Goal: Task Accomplishment & Management: Manage account settings

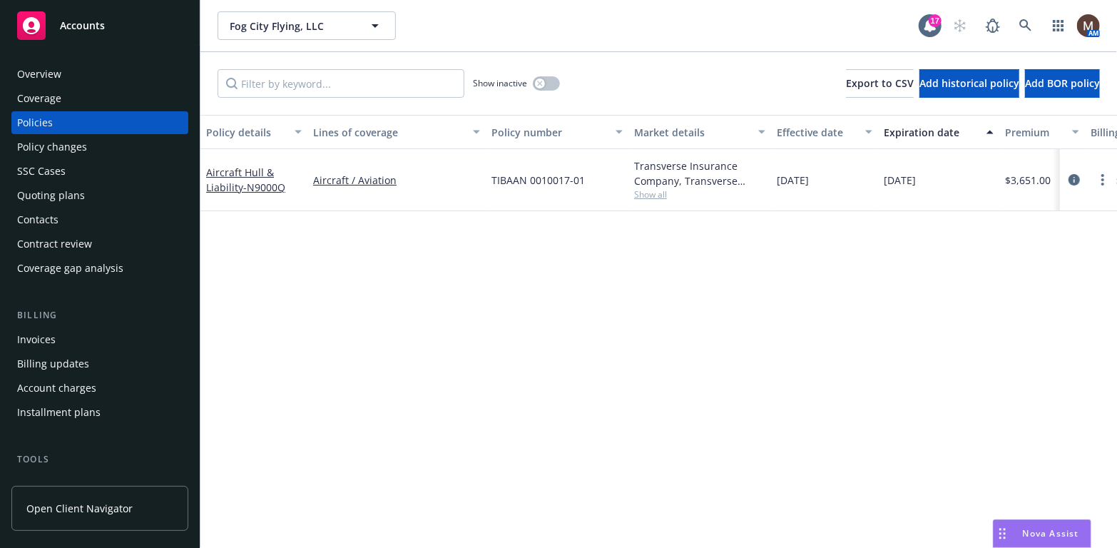
click at [81, 145] on div "Policy changes" at bounding box center [52, 146] width 70 height 23
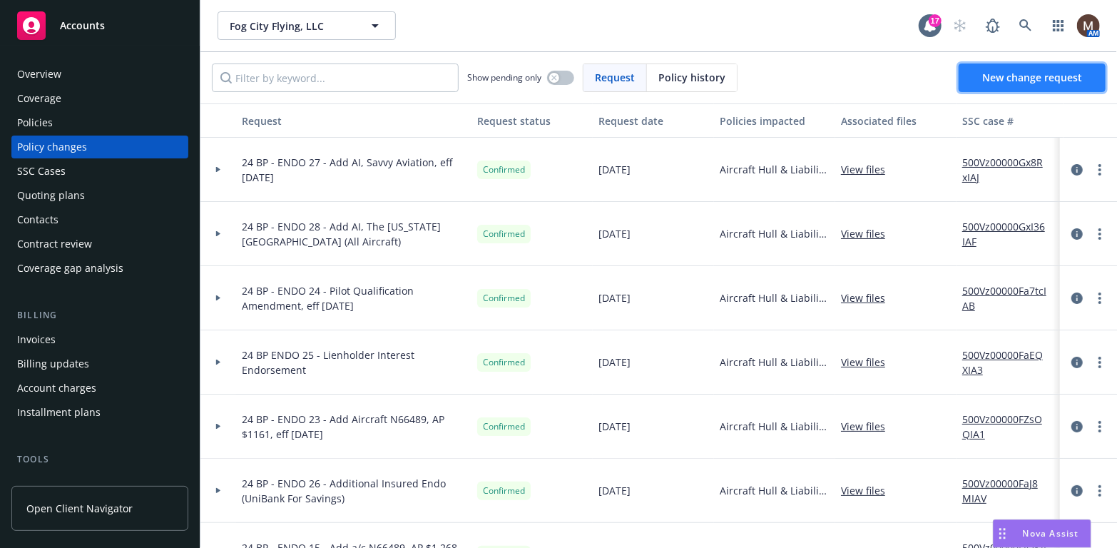
click at [989, 73] on span "New change request" at bounding box center [1032, 78] width 100 height 14
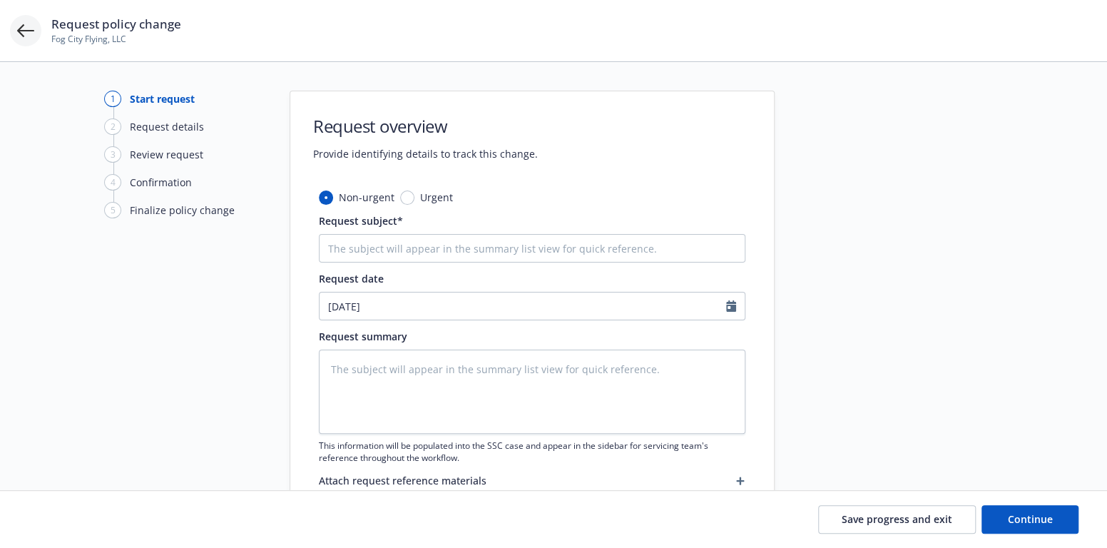
click at [22, 31] on icon at bounding box center [25, 30] width 17 height 17
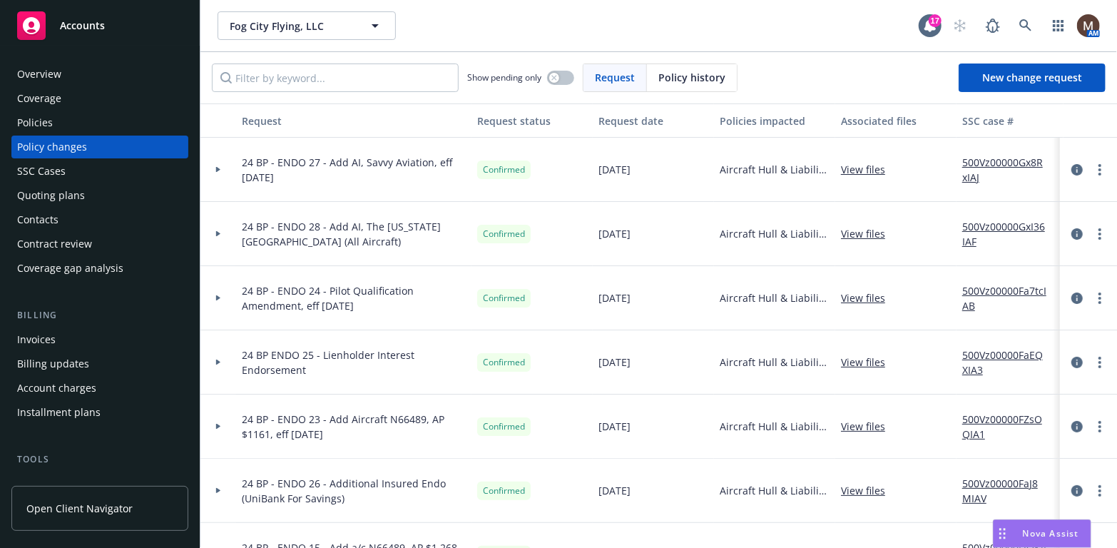
click at [63, 141] on div "Policy changes" at bounding box center [52, 146] width 70 height 23
click at [52, 121] on div "Policies" at bounding box center [99, 122] width 165 height 23
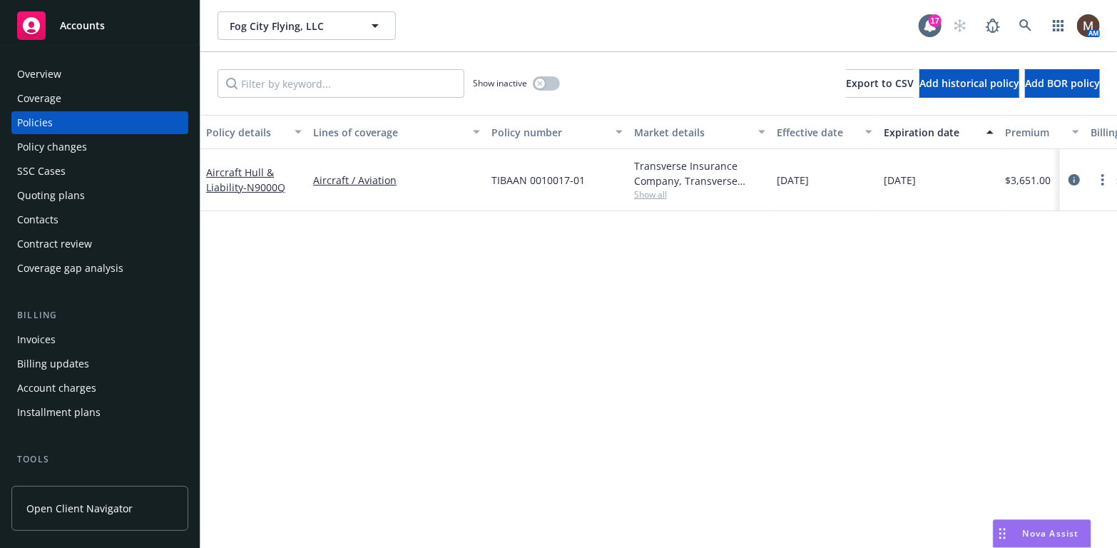
click at [78, 145] on div "Policy changes" at bounding box center [52, 146] width 70 height 23
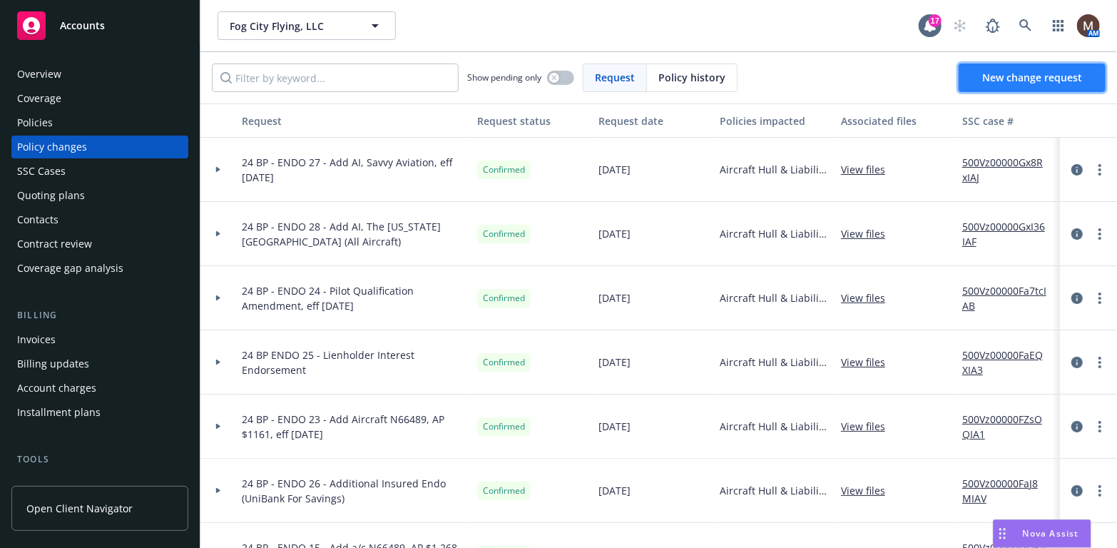
click at [1008, 71] on span "New change request" at bounding box center [1032, 78] width 100 height 14
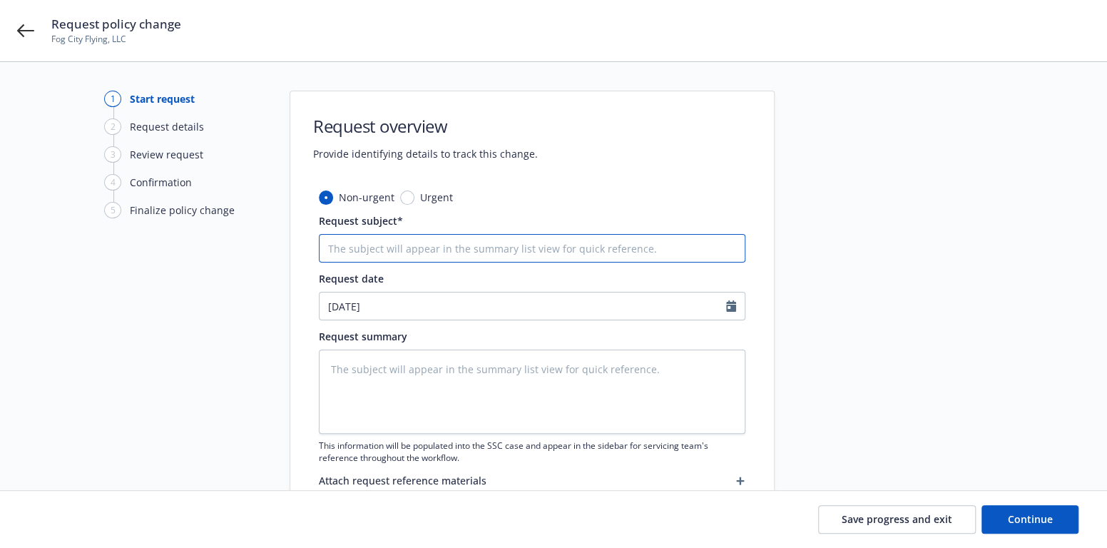
click at [344, 247] on input "Request subject*" at bounding box center [532, 248] width 426 height 29
type textarea "x"
type input "2"
type textarea "x"
type input "25"
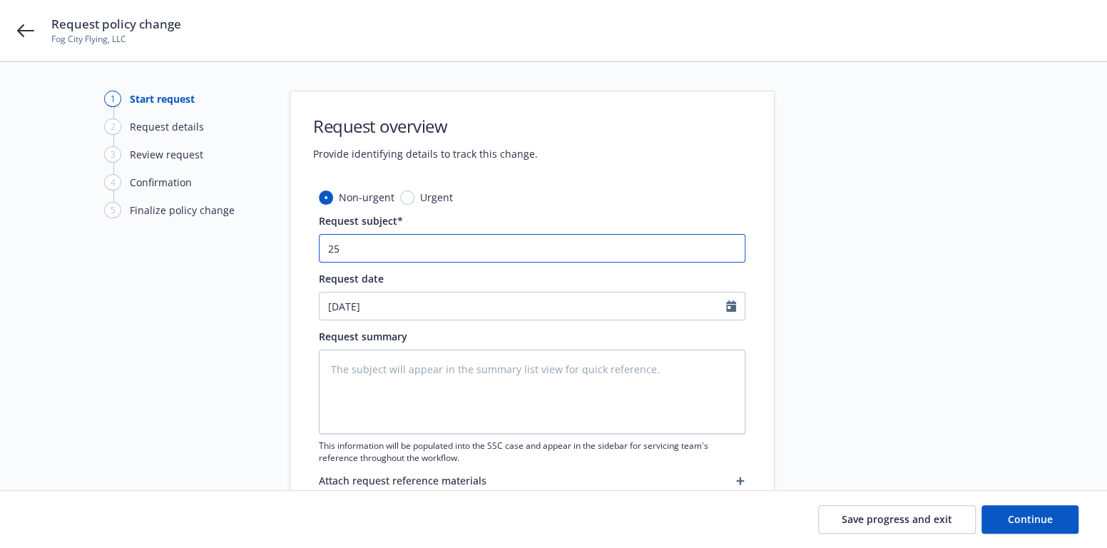
type textarea "x"
type input "25"
type textarea "x"
type input "25 B"
type textarea "x"
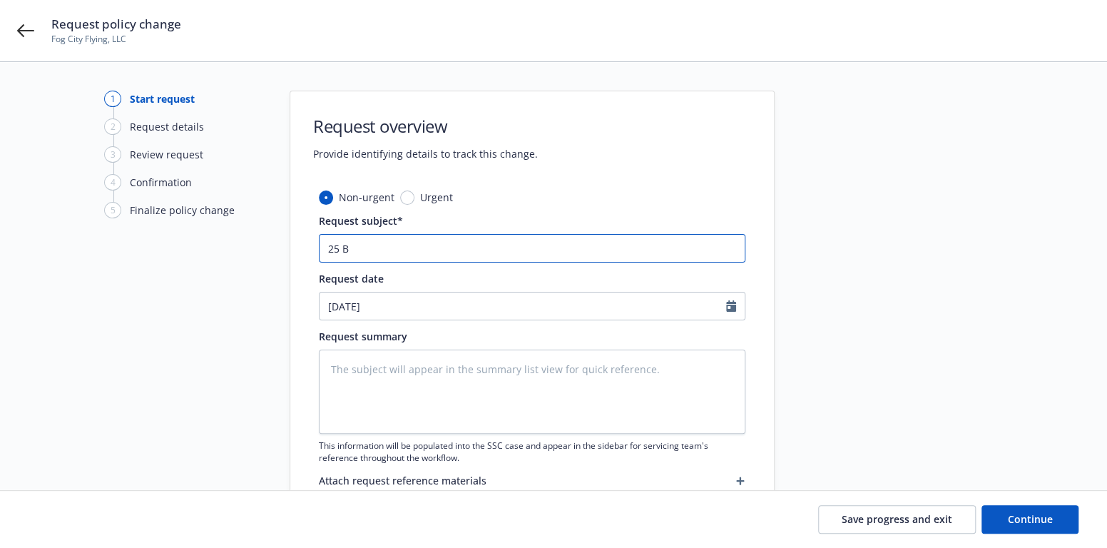
type input "25 BP"
type textarea "x"
type input "25 BP"
type textarea "x"
type input "25 BP -"
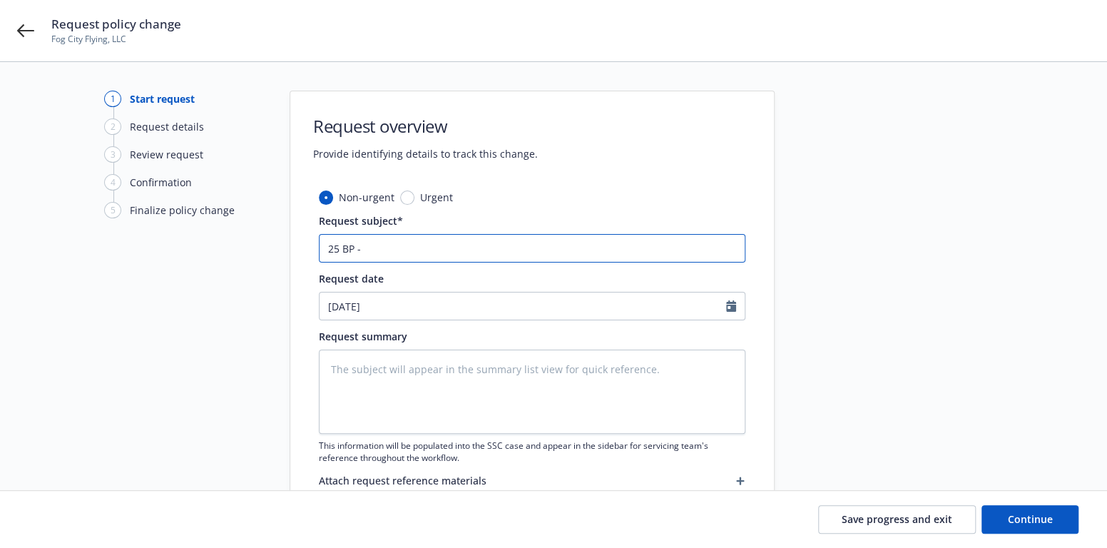
type textarea "x"
type input "25 BP -"
type textarea "x"
type input "25 BP - R"
type textarea "x"
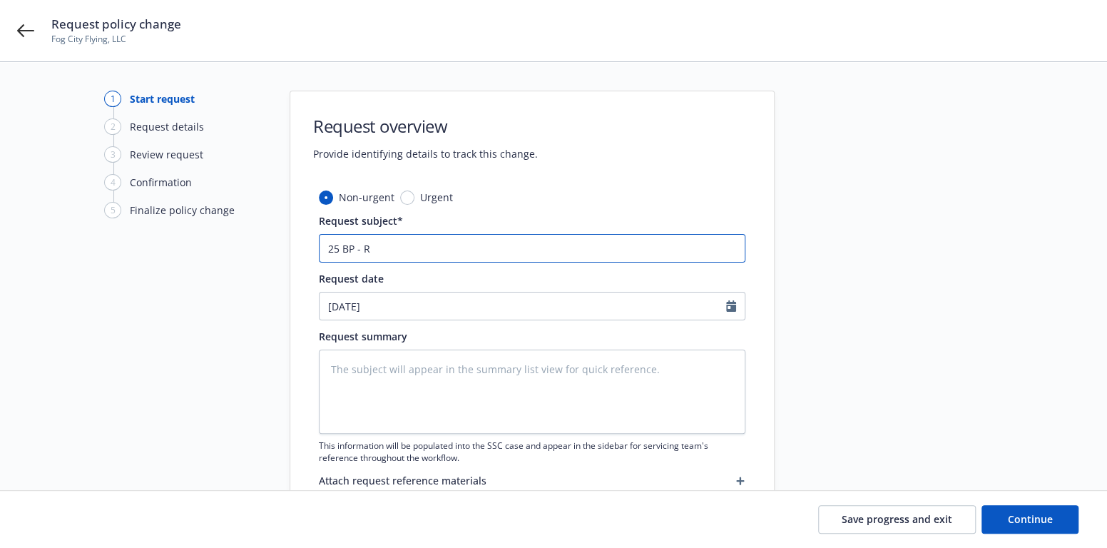
type input "25 BP - Re"
type textarea "x"
type input "25 BP - Rem"
type textarea "x"
type input "25 BP - Remo"
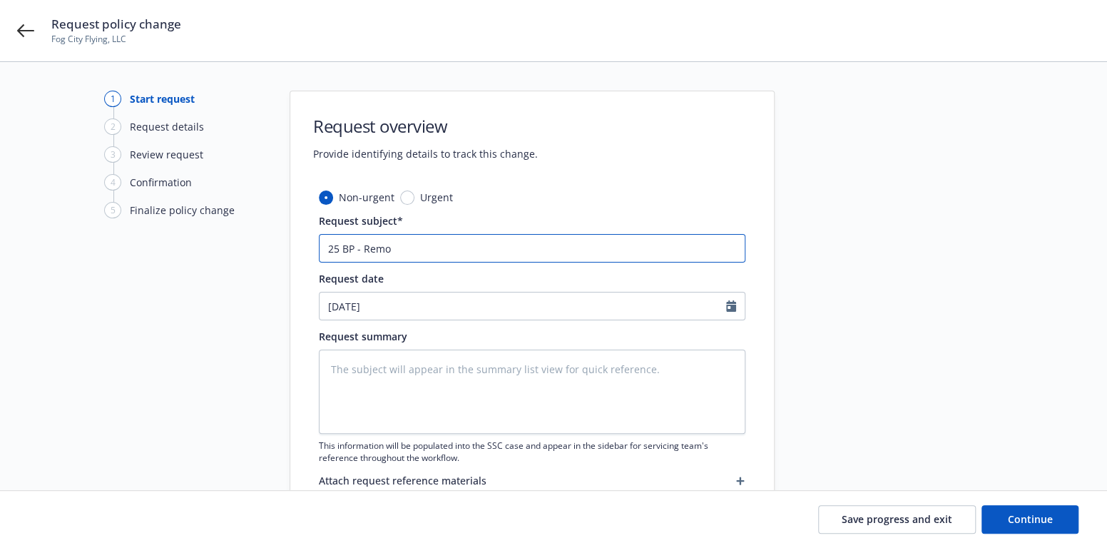
type textarea "x"
type input "25 BP - Remov"
type textarea "x"
type input "25 BP - Remove"
type textarea "x"
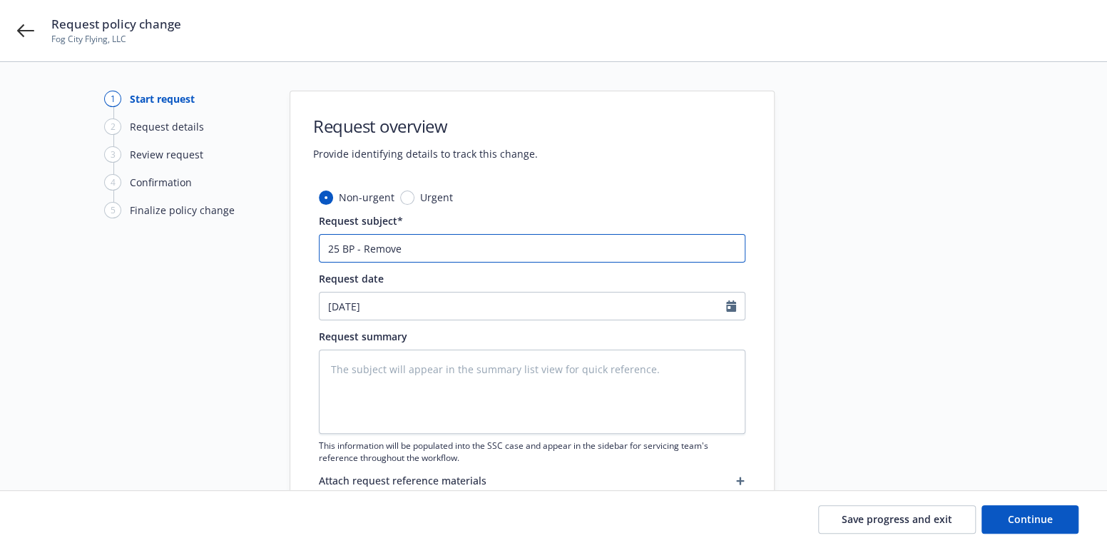
type input "25 BP - Remove"
type textarea "x"
type input "25 BP - Remove"
type textarea "x"
type input "25 BP - Remov"
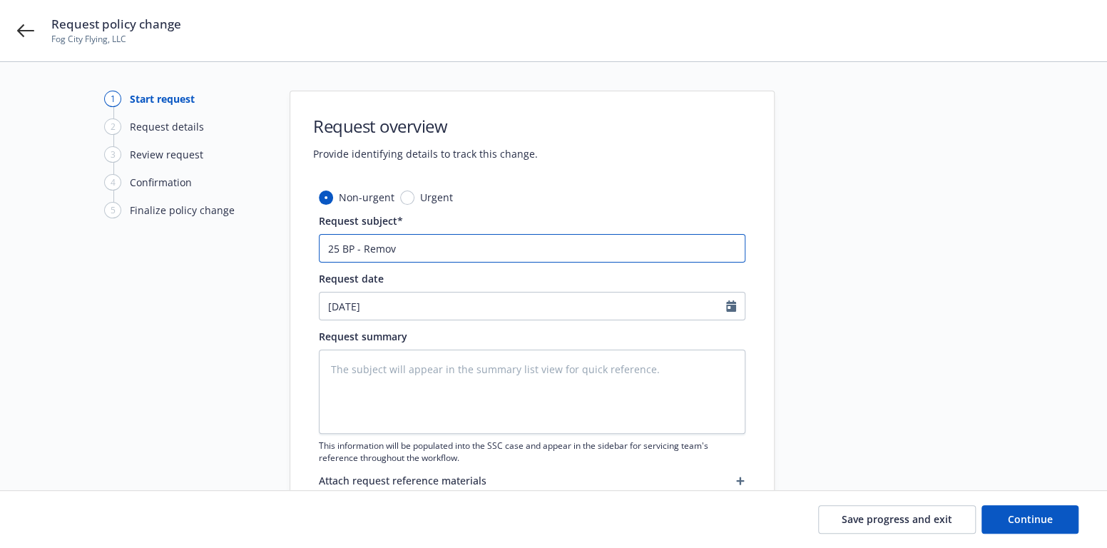
type textarea "x"
type input "25 BP - Remo"
type textarea "x"
type input "25 BP - Rem"
type textarea "x"
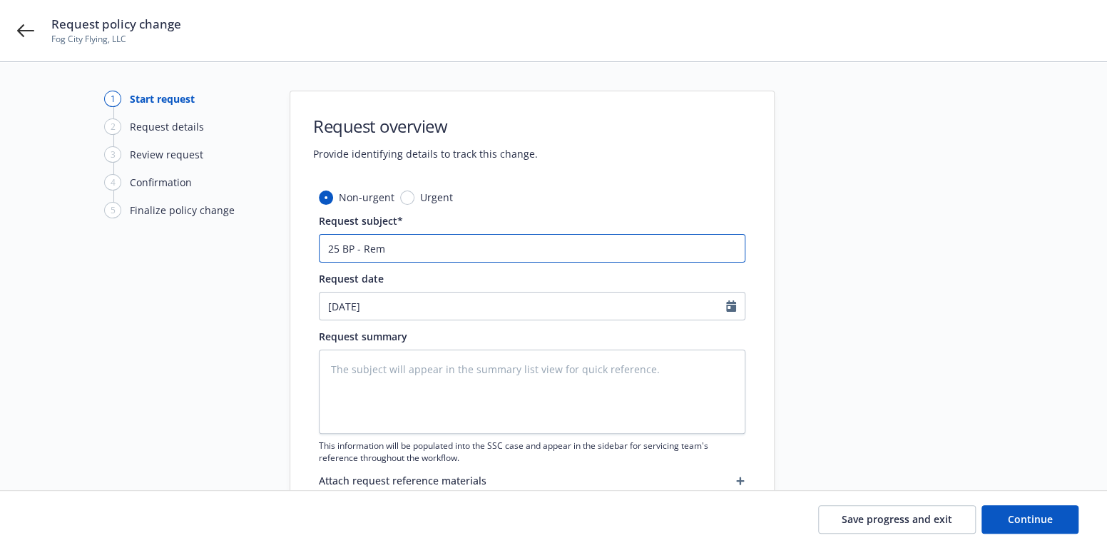
type input "25 BP - Re"
type textarea "x"
type input "25 BP - R"
type textarea "x"
type input "25 BP -"
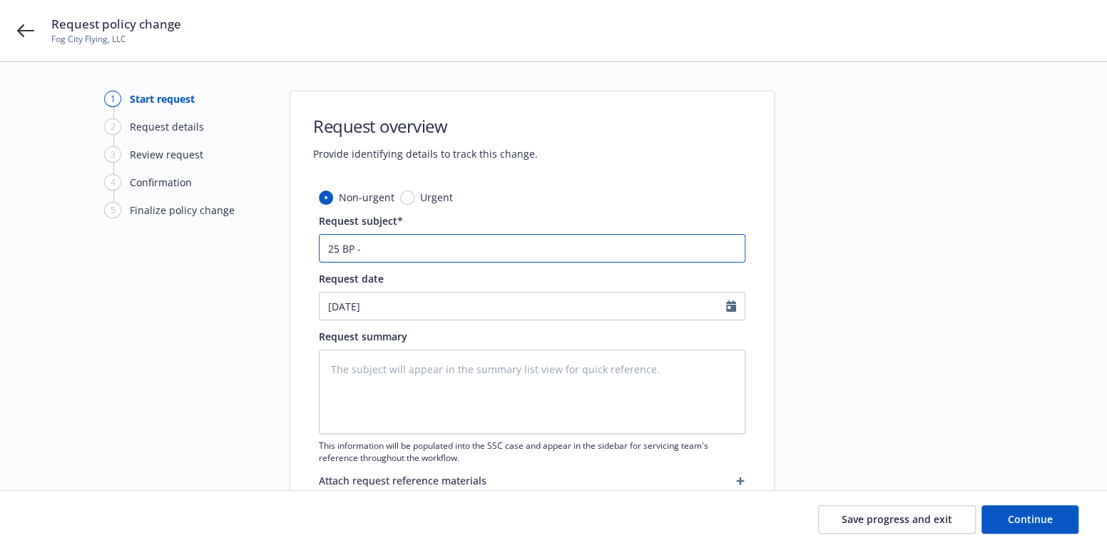
type textarea "x"
type input "25 BP -"
type textarea "x"
type input "25 BP - D"
type textarea "x"
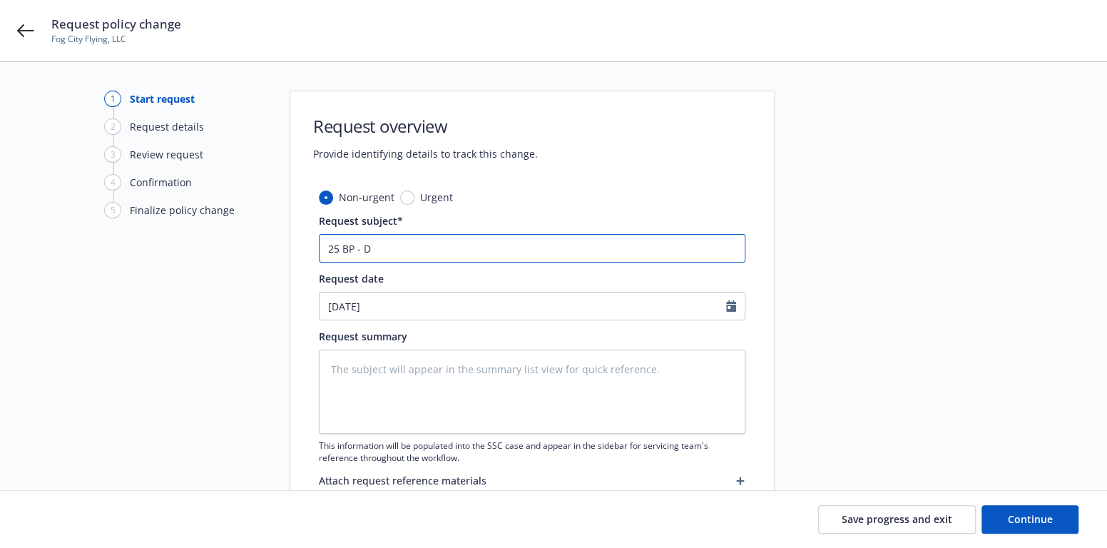
type input "25 BP -"
type textarea "x"
type input "25 BP - E"
type textarea "x"
type input "25 BP - EN"
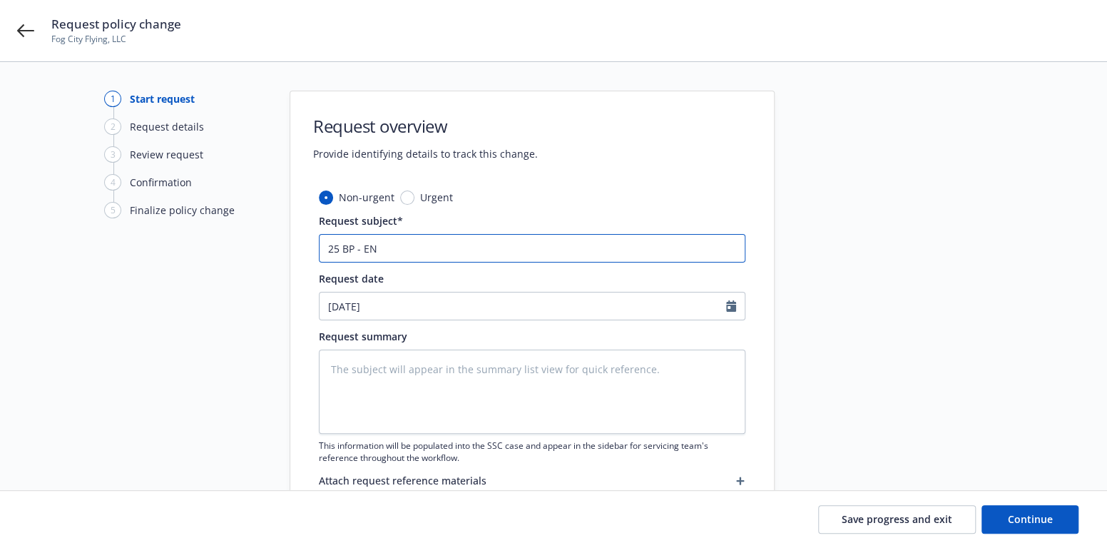
type textarea "x"
type input "25 BP - END"
type textarea "x"
type input "25 BP - ENDO"
type textarea "x"
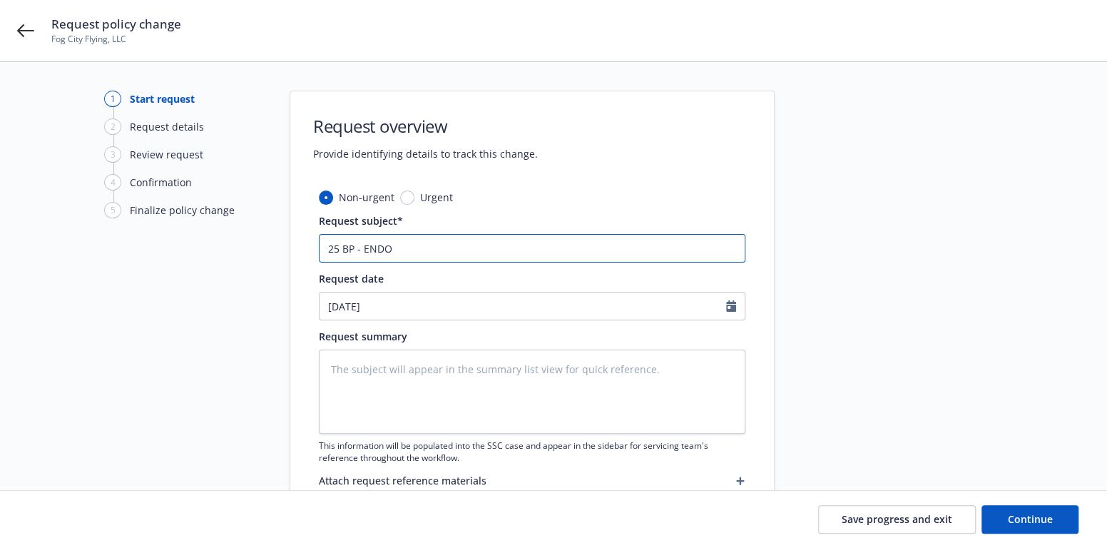
type input "25 BP - ENDO"
type textarea "x"
type input "25 BP - ENDO 16"
type textarea "x"
type input "25 BP - ENDO 169"
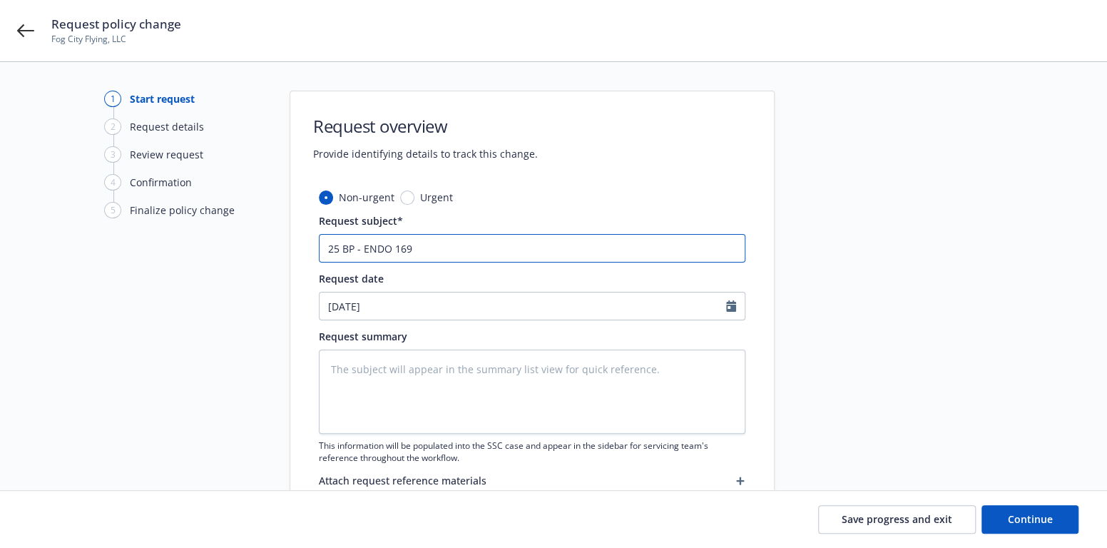
type textarea "x"
type input "25 BP - ENDO 16"
type textarea "x"
type input "25 BP - ENDO 16"
type textarea "x"
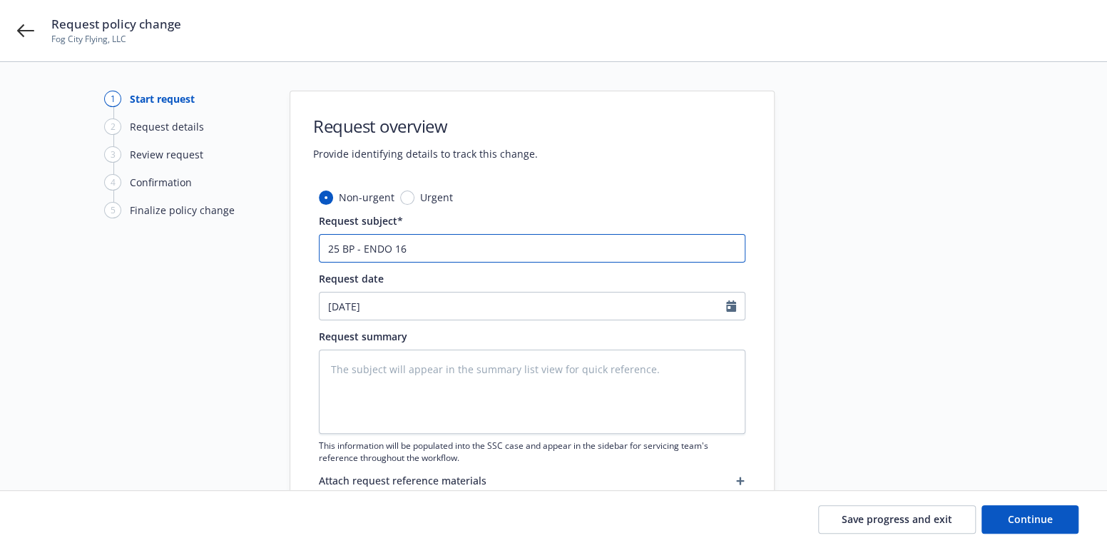
type input "25 BP - ENDO 16 -"
type textarea "x"
type input "25 BP - ENDO 16 -"
type textarea "x"
type input "25 BP - ENDO 16 - R"
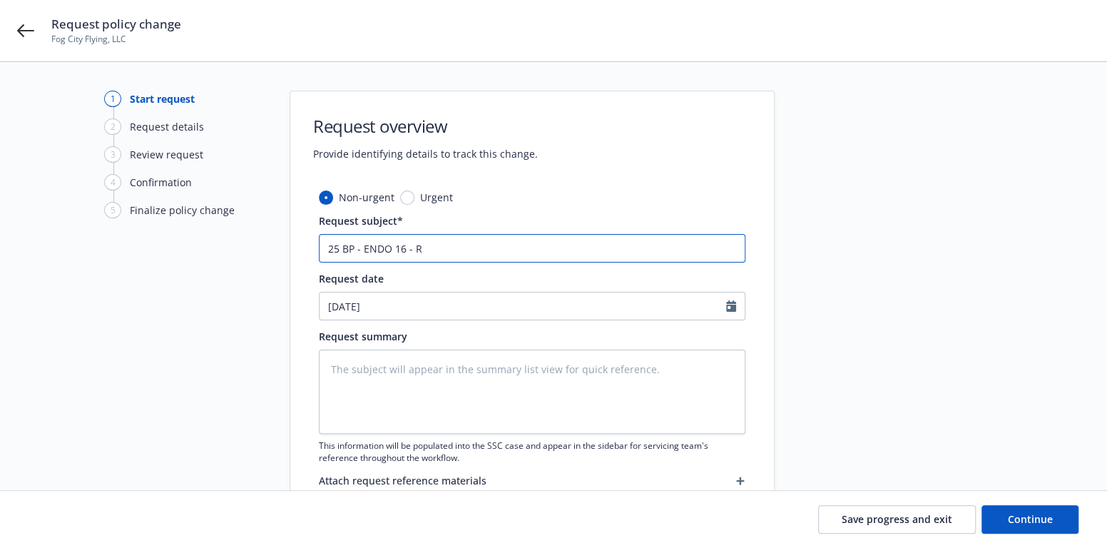
type textarea "x"
type input "25 BP - ENDO 16 - Re"
type textarea "x"
type input "25 BP - ENDO 16 - Rem"
type textarea "x"
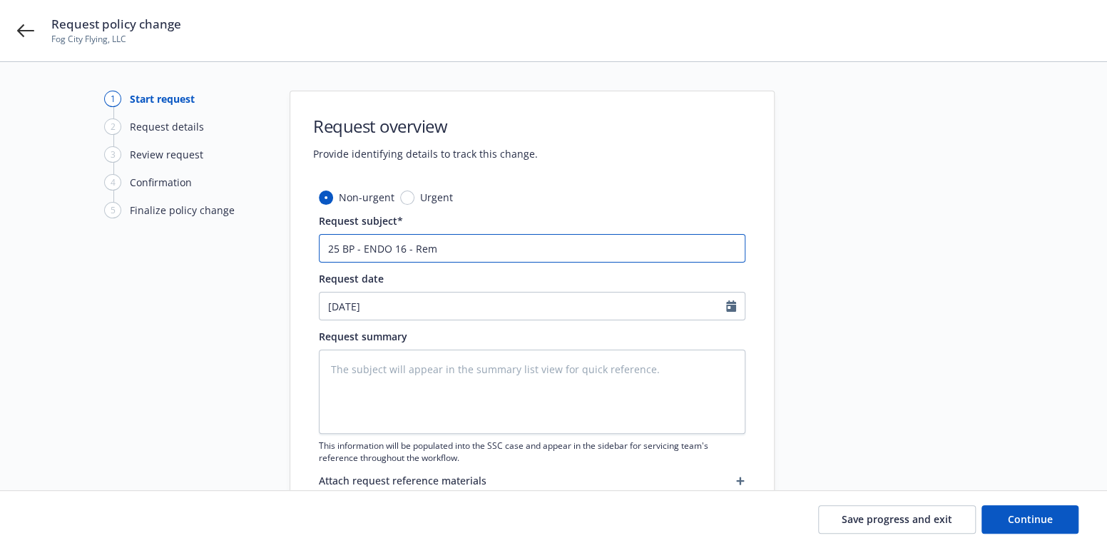
type input "25 BP - ENDO 16 - Remo"
type textarea "x"
type input "25 BP - ENDO 16 - Remov"
type textarea "x"
type input "25 BP - ENDO 16 - Remove"
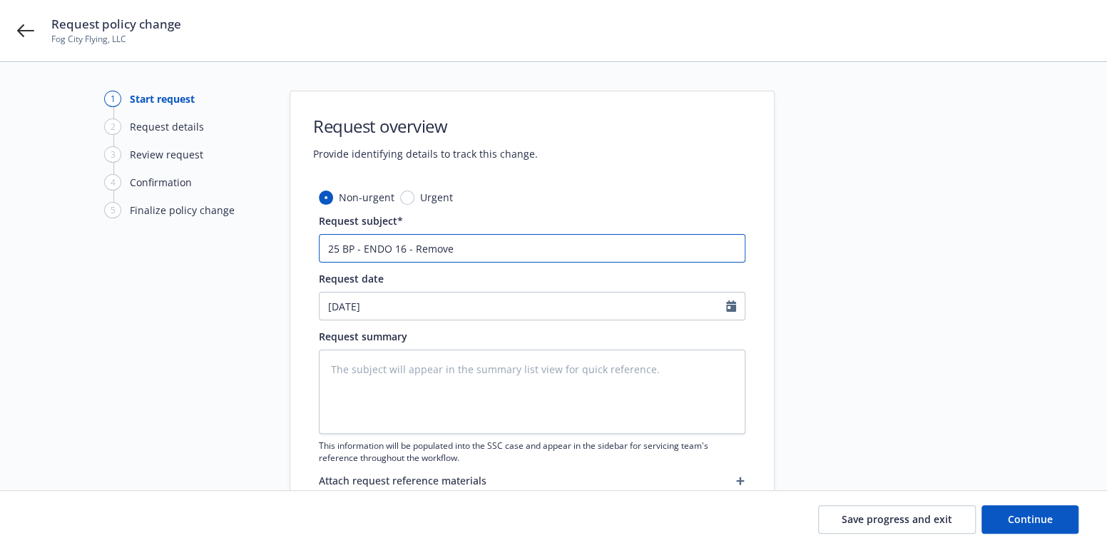
type textarea "x"
type input "25 BP - ENDO 16 - Remove"
type textarea "x"
type input "25 BP - ENDO 16 - Remove a"
type textarea "x"
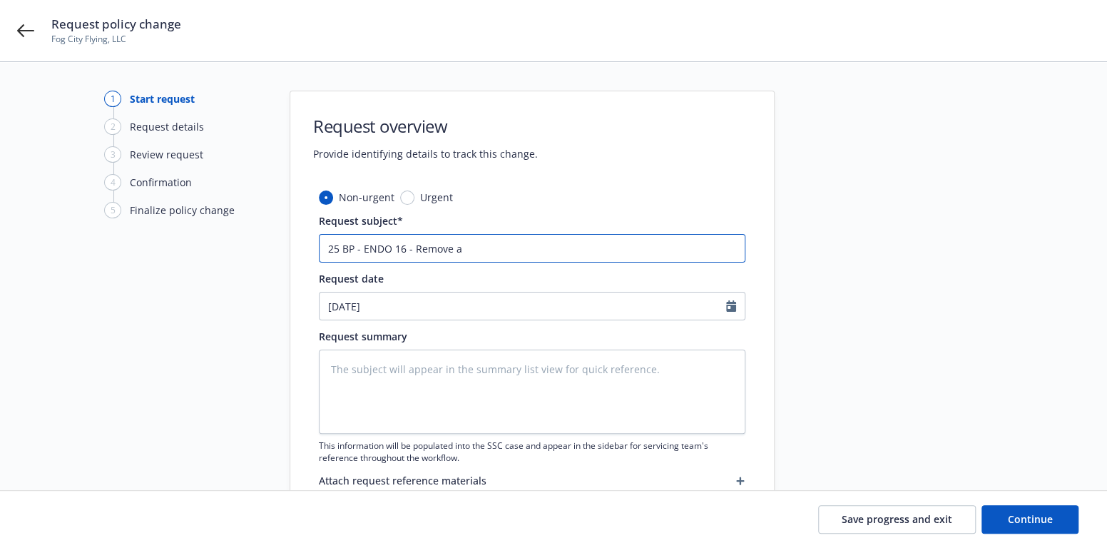
type input "25 BP - ENDO 16 - Remove ai"
type textarea "x"
type input "25 BP - ENDO 16 - Remove air"
type textarea "x"
type input "25 BP - ENDO 16 - Remove airc"
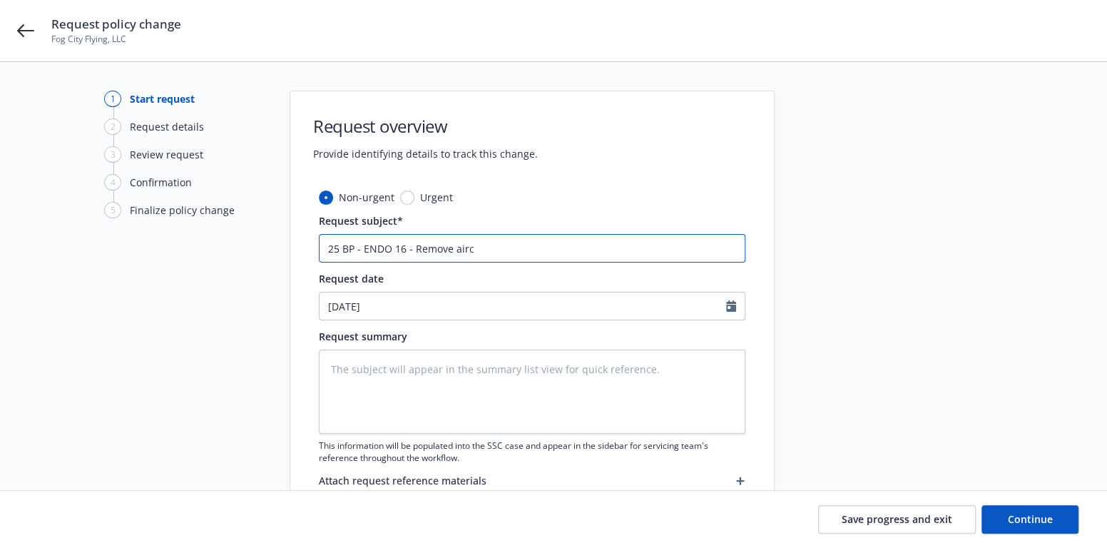
type textarea "x"
type input "25 BP - ENDO 16 - Remove aircr"
type textarea "x"
type input "25 BP - ENDO 16 - Remove aircra"
type textarea "x"
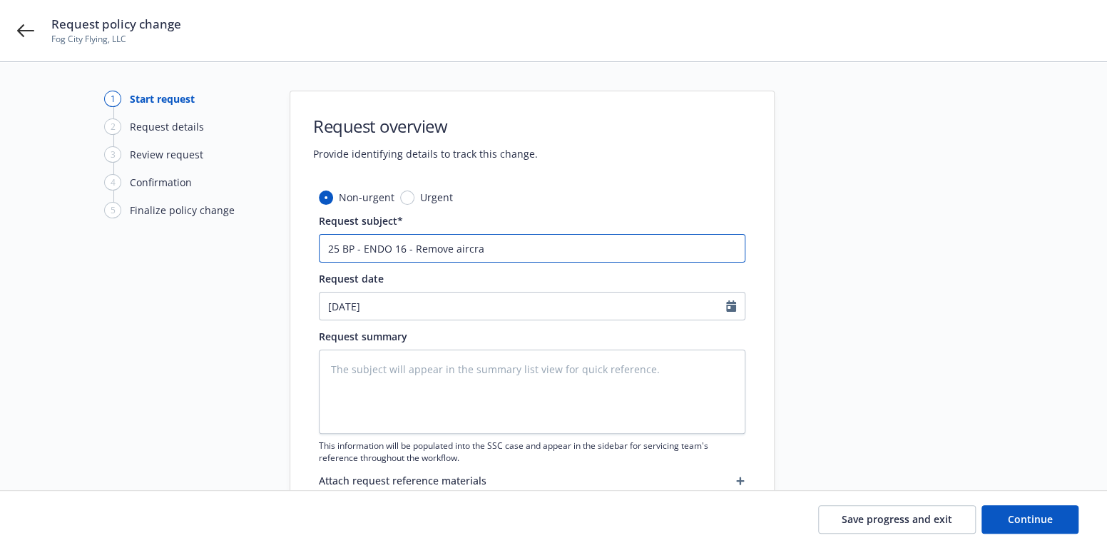
type input "25 BP - ENDO 16 - Remove aircraf"
type textarea "x"
type input "25 BP - ENDO 16 - Remove aircraft"
type textarea "x"
type input "25 BP - ENDO 16 - Remove aircraft,"
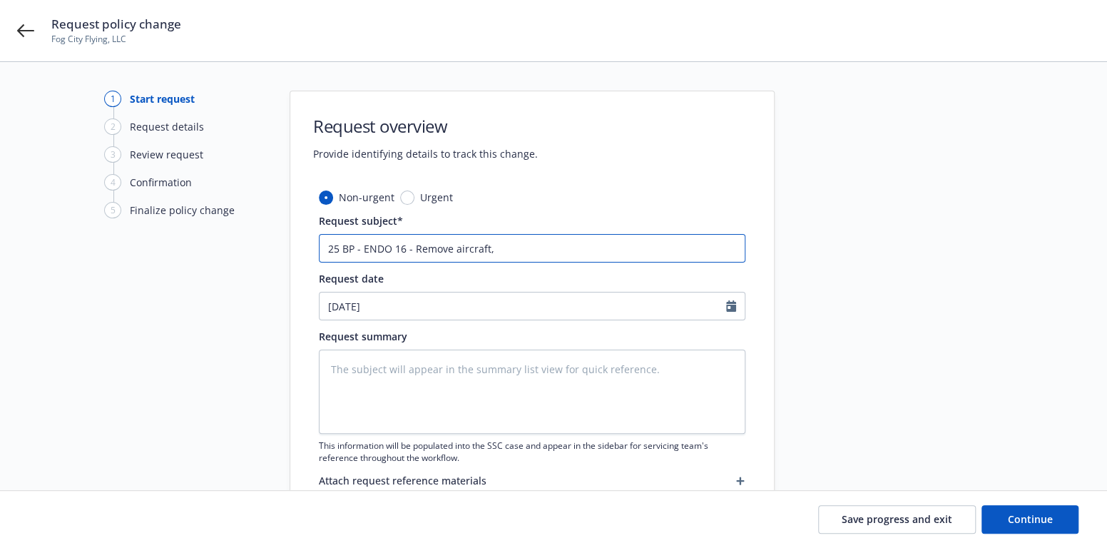
type textarea "x"
type input "25 BP - ENDO 16 - Remove aircraft,"
type textarea "x"
type input "25 BP - ENDO 16 - Remove aircraft, N"
type textarea "x"
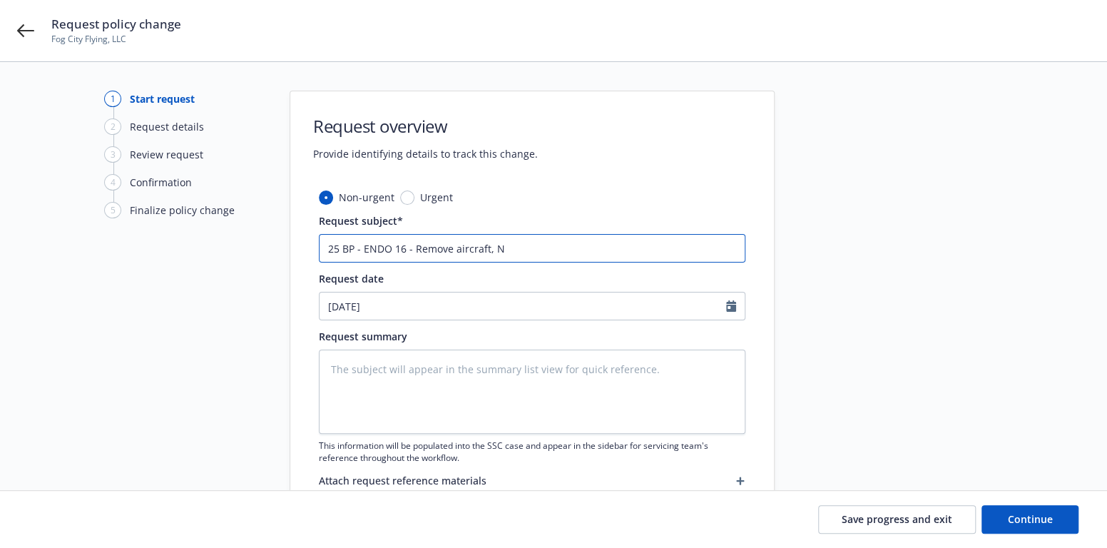
type input "25 BP - ENDO 16 - Remove aircraft, N9"
type textarea "x"
type input "25 BP - ENDO 16 - Remove aircraft, N90"
type textarea "x"
type input "25 BP - ENDO 16 - Remove aircraft, N900"
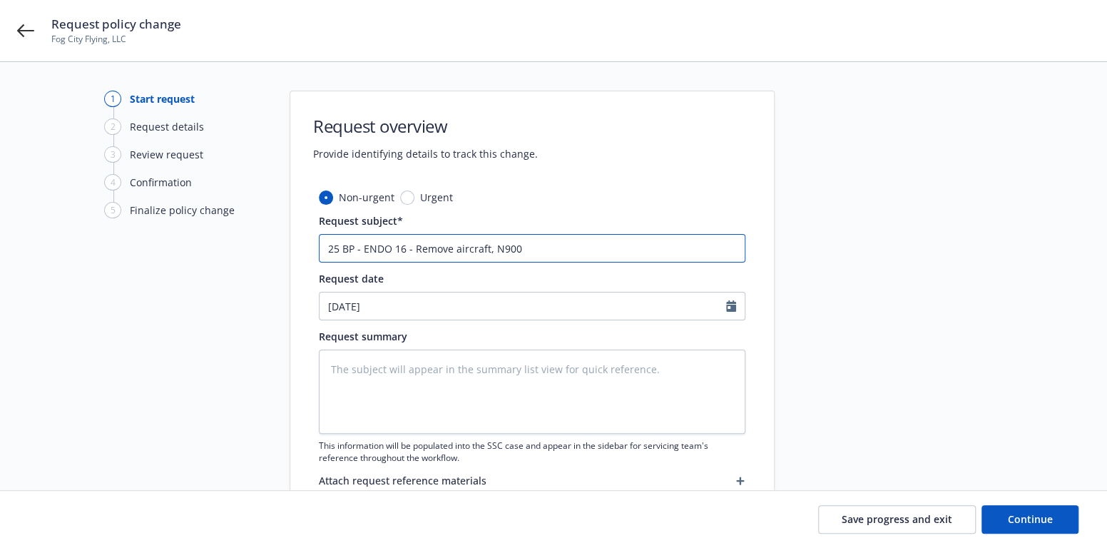
type textarea "x"
type input "25 BP - ENDO 16 - Remove aircraft, N9000"
type textarea "x"
type input "25 BP - ENDO 16 - Remove aircraft, N9000Q"
type textarea "x"
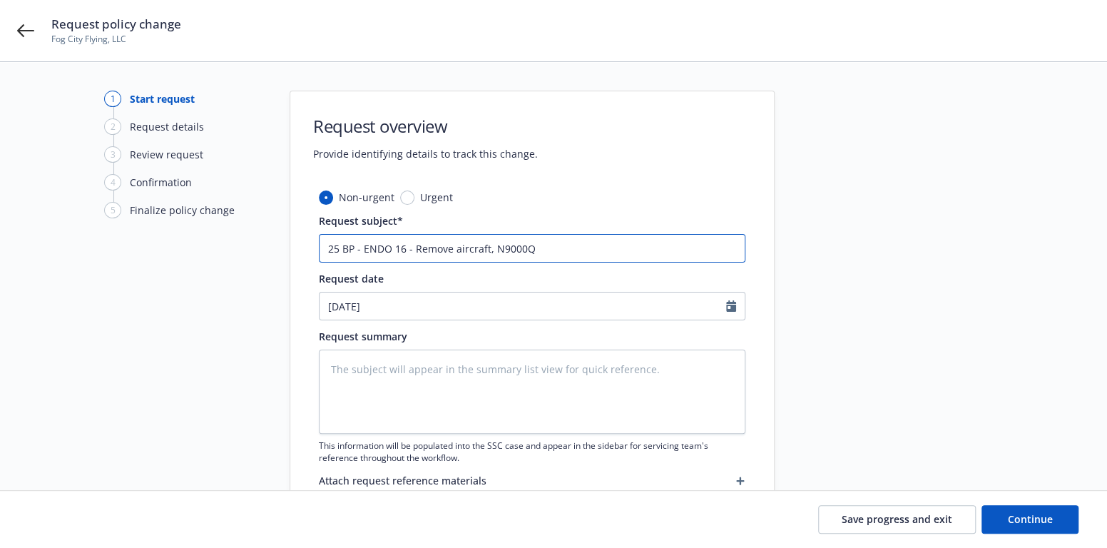
type input "25 BP - ENDO 16 - Remove aircraft, N9000Q,"
type textarea "x"
type input "25 BP - ENDO 16 - Remove aircraft, N9000Q,"
type textarea "x"
type input "25 BP - ENDO 16 - Remove aircraft, N9000Q, R"
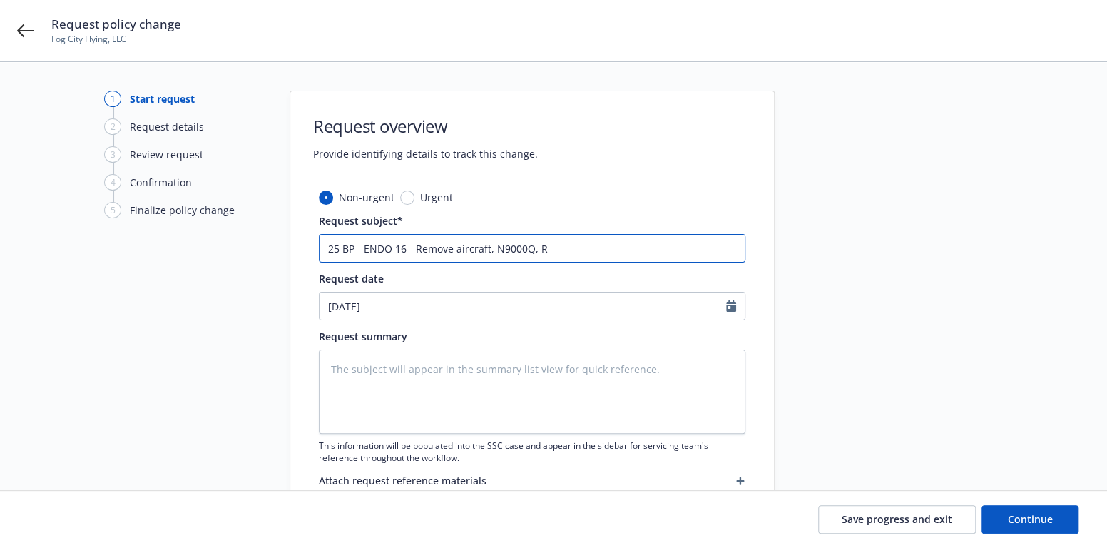
type textarea "x"
type input "25 BP - ENDO 16 - Remove aircraft, N9000Q, RP"
type textarea "x"
type input "25 BP - ENDO 16 - Remove aircraft, N9000Q, RP"
type textarea "x"
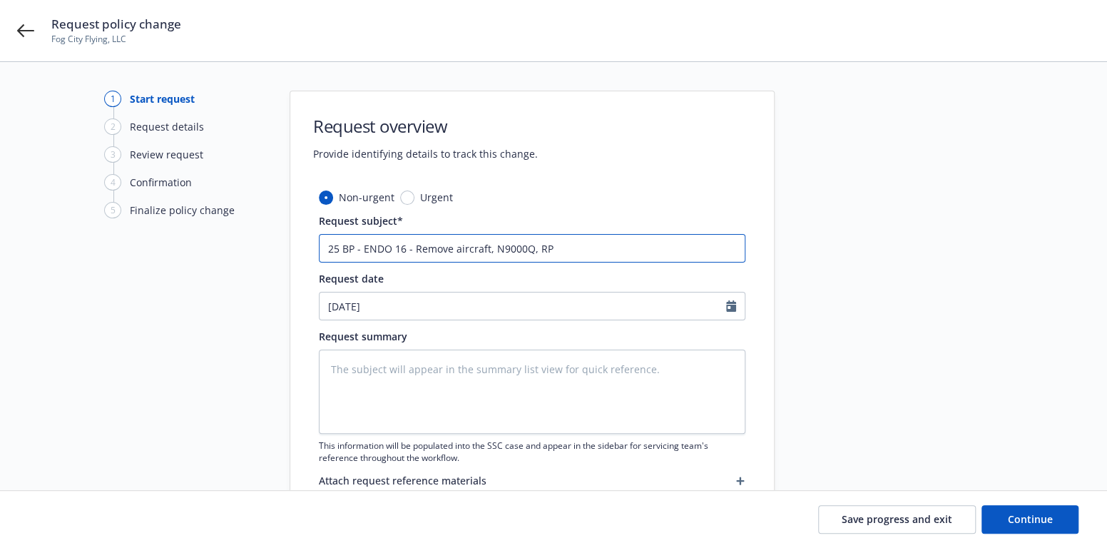
type input "25 BP - ENDO 16 - Remove aircraft, N9000Q, RP -"
type textarea "x"
type input "25 BP - ENDO 16 - Remove aircraft, N9000Q, RP -$"
type textarea "x"
type input "25 BP - ENDO 16 - Remove aircraft, N9000Q, RP -$3"
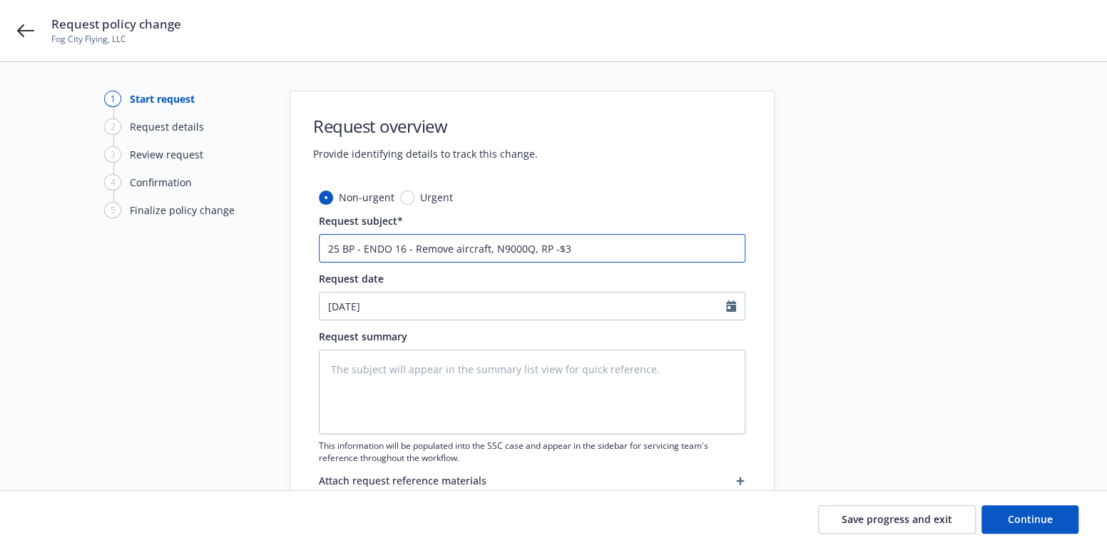
type textarea "x"
type input "25 BP - ENDO 16 - Remove aircraft, N9000Q, RP -$38"
type textarea "x"
type input "25 BP - ENDO 16 - Remove aircraft, N9000Q, RP -$384"
type textarea "x"
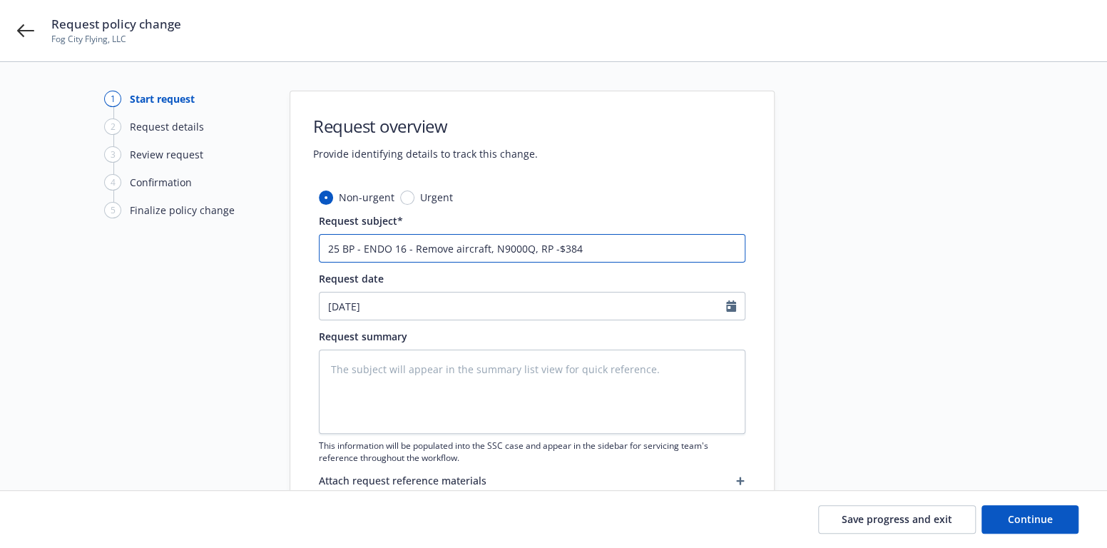
type input "25 BP - ENDO 16 - Remove aircraft, N9000Q, RP -$384."
type textarea "x"
type input "25 BP - ENDO 16 - Remove aircraft, N9000Q, RP -$384.5"
type textarea "x"
type input "25 BP - ENDO 16 - Remove aircraft, N9000Q, RP -$384.56"
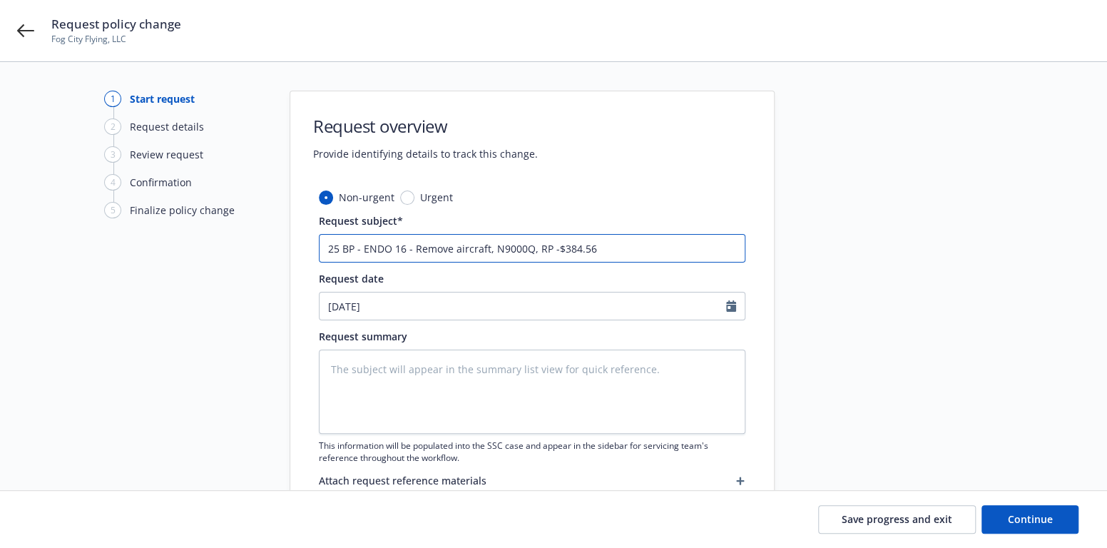
type textarea "x"
type input "25 BP - ENDO 16 - Remove aircraft, N9000Q, RP -$384.56,"
type textarea "x"
type input "25 BP - ENDO 16 - Remove aircraft, N9000Q, RP -$384.56,"
type textarea "x"
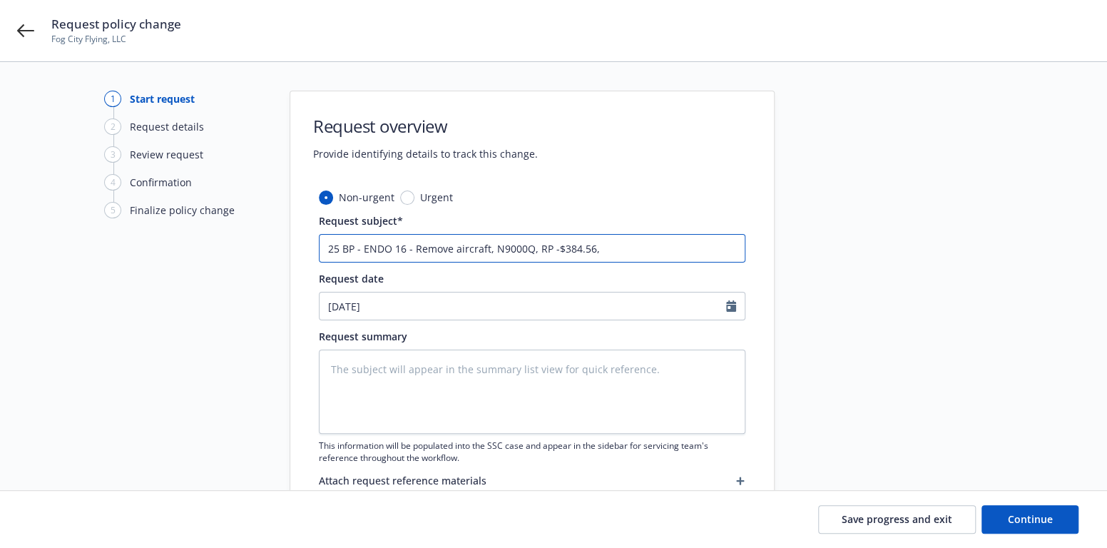
type input "25 BP - ENDO 16 - Remove aircraft, N9000Q, RP -$384.56, e"
type textarea "x"
type input "25 BP - ENDO 16 - Remove aircraft, N9000Q, RP -$384.56, ef"
type textarea "x"
type input "25 BP - ENDO 16 - Remove aircraft, N9000Q, RP -$384.56, eff"
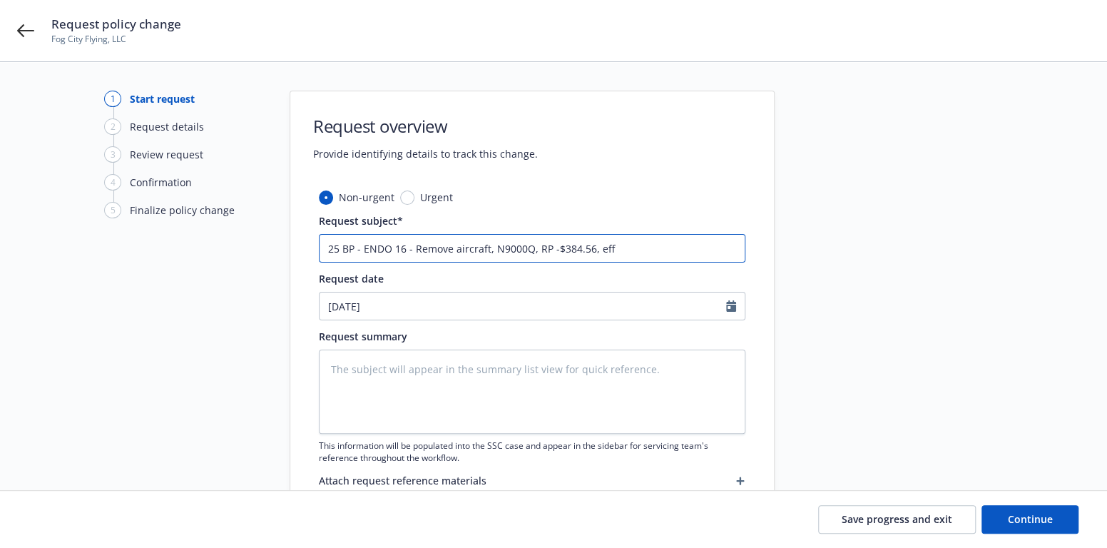
type textarea "x"
type input "25 BP - ENDO 16 - Remove aircraft, N9000Q, RP -$384.56, eff"
type textarea "x"
type input "25 BP - ENDO 16 - Remove aircraft, N9000Q, RP -$384.56, eff 0"
type textarea "x"
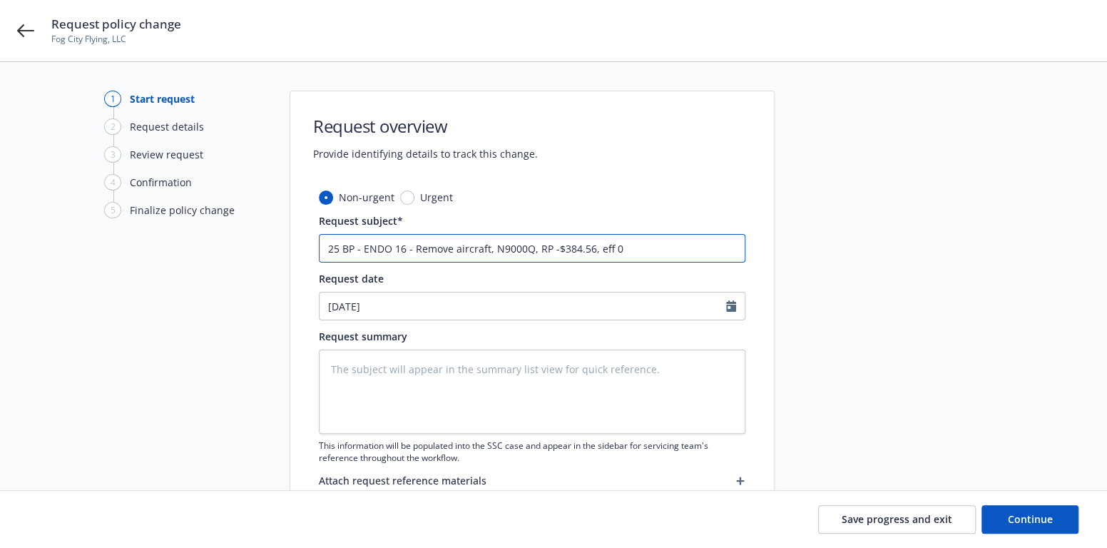
type input "25 BP - ENDO 16 - Remove aircraft, N9000Q, RP -$384.56, eff 07"
type textarea "x"
type input "25 BP - ENDO 16 - Remove aircraft, N9000Q, RP -$384.56, eff 07."
type textarea "x"
type input "25 BP - ENDO 16 - Remove aircraft, N9000Q, RP -$384.56, eff 07.1"
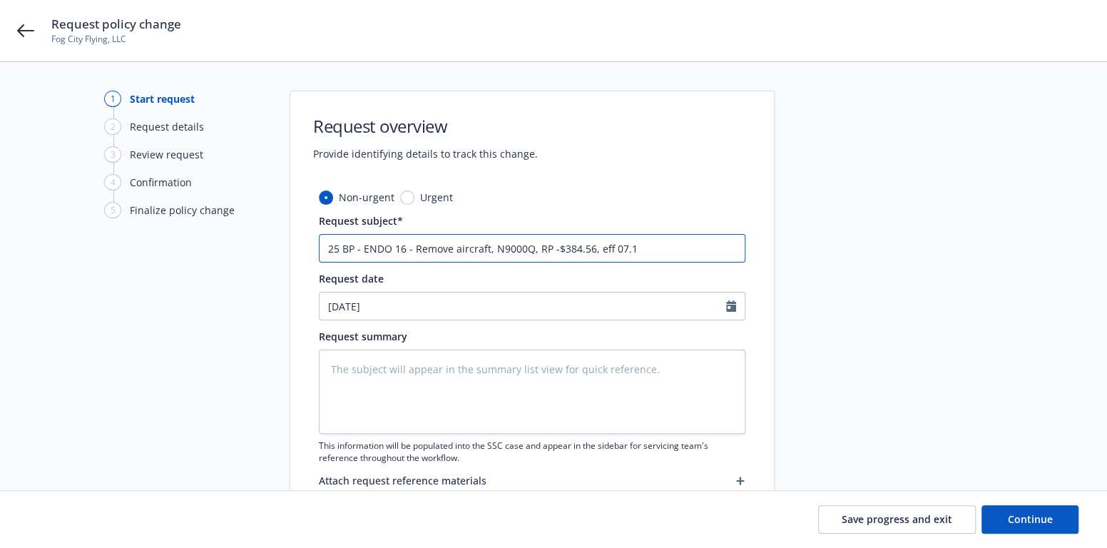
type textarea "x"
type input "25 BP - ENDO 16 - Remove aircraft, N9000Q, RP -$384.56, eff 07.17"
type textarea "x"
type input "25 BP - ENDO 16 - Remove aircraft, N9000Q, RP -$384.56, eff 07.17."
type textarea "x"
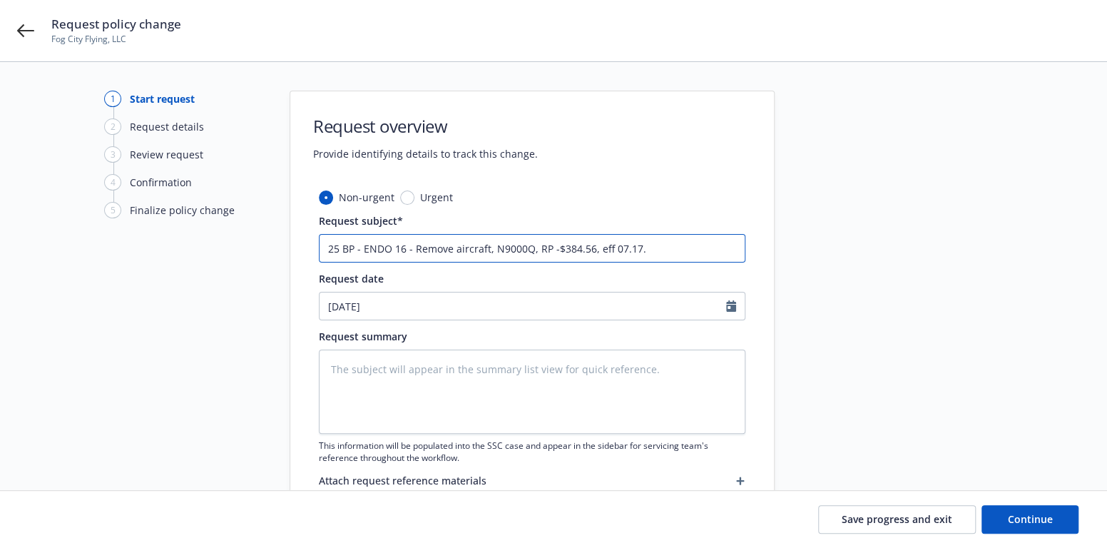
type input "25 BP - ENDO 16 - Remove aircraft, N9000Q, RP -$384.56, eff 07.17.2"
type textarea "x"
type input "25 BP - ENDO 16 - Remove aircraft, N9000Q, RP -$384.56, eff [DATE]"
type textarea "x"
type input "25 BP - ENDO 16 - Remove aircraft, N9000Q, RP -$384.56, eff 07.17.202"
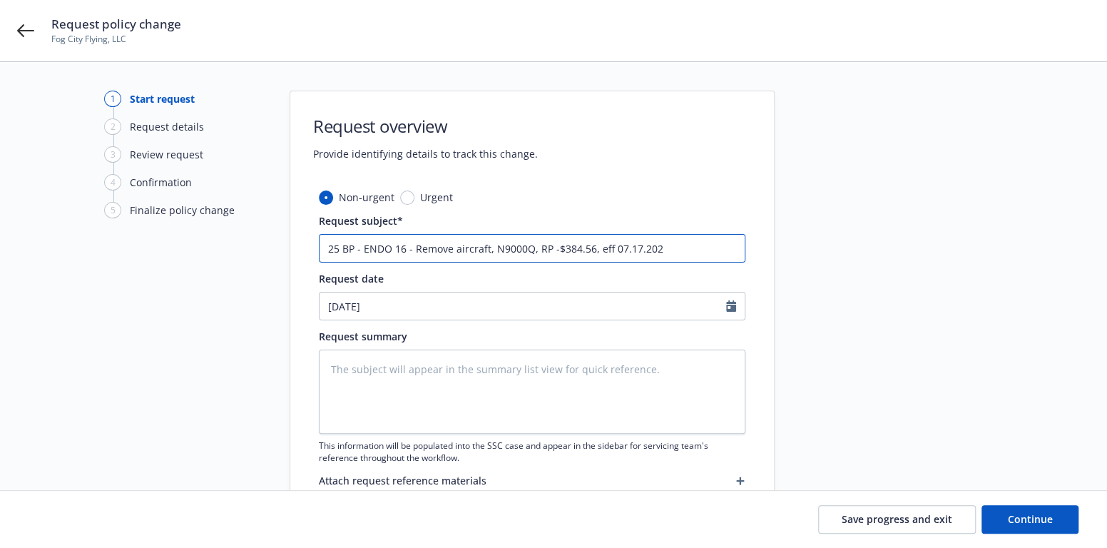
type textarea "x"
drag, startPoint x: 680, startPoint y: 248, endPoint x: 338, endPoint y: 255, distance: 342.4
click at [325, 246] on input "25 BP - ENDO 16 - Remove aircraft, N9000Q, RP -$384.56, eff [DATE]" at bounding box center [532, 248] width 426 height 29
type input "25 BP - ENDO 16 - Remove aircraft, N9000Q, RP -$384.56, eff [DATE]"
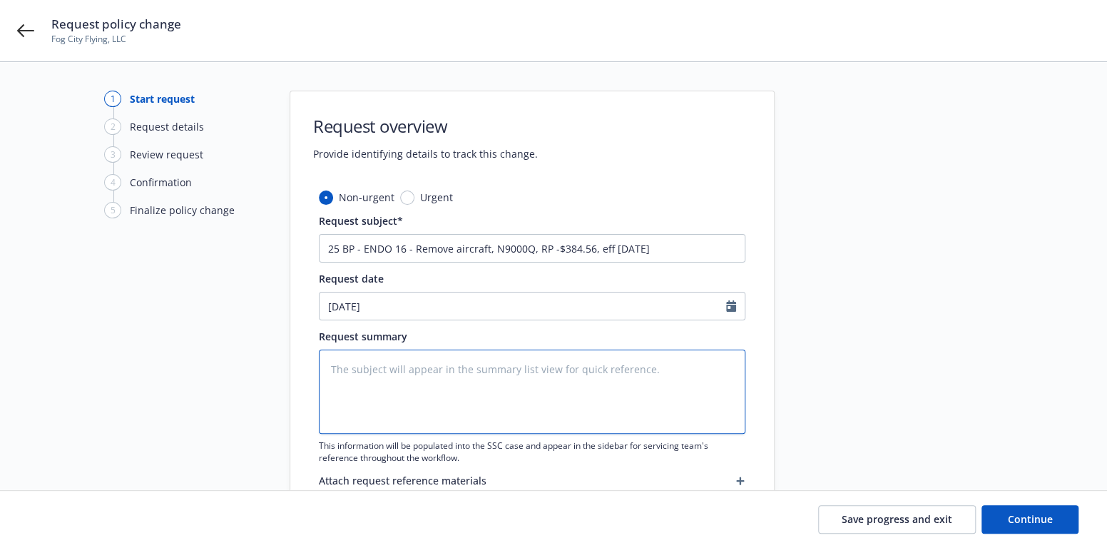
click at [354, 372] on textarea at bounding box center [532, 391] width 426 height 84
paste textarea "25 BP - ENDO 16 - Remove aircraft, N9000Q, RP -$384.56, eff [DATE]"
type textarea "x"
type textarea "25 BP - ENDO 16 - Remove aircraft, N9000Q, RP -$384.56, eff [DATE]"
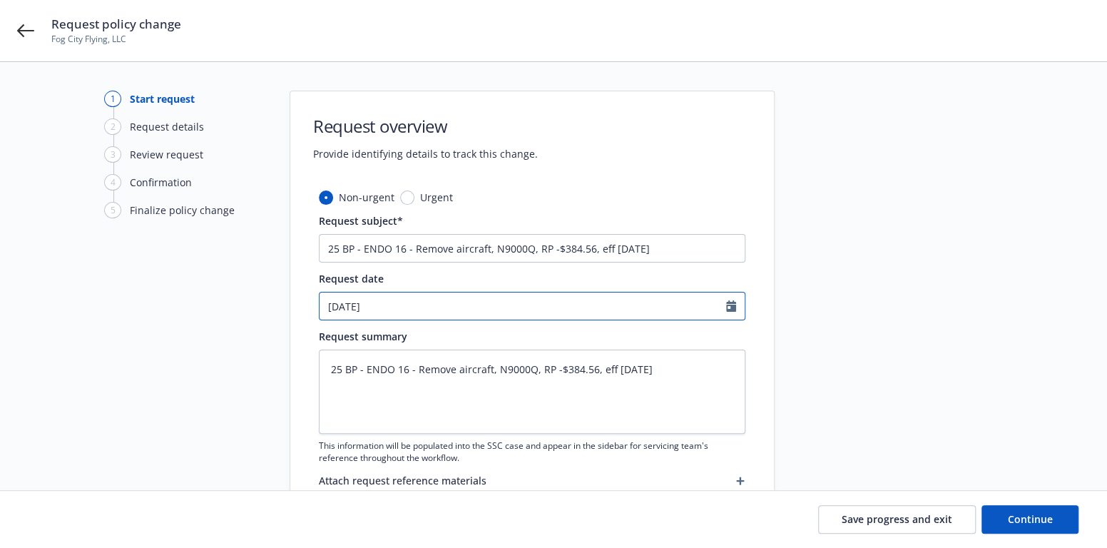
click at [729, 300] on icon "Calendar" at bounding box center [731, 305] width 10 height 11
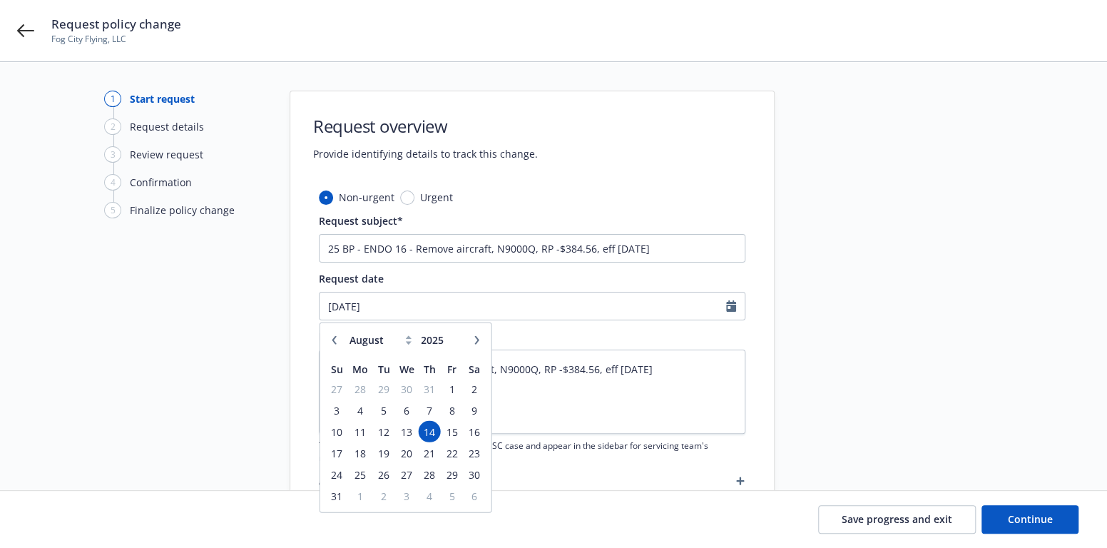
click at [334, 345] on button "button" at bounding box center [334, 339] width 17 height 17
select select "7"
click at [430, 432] on span "17" at bounding box center [429, 431] width 19 height 18
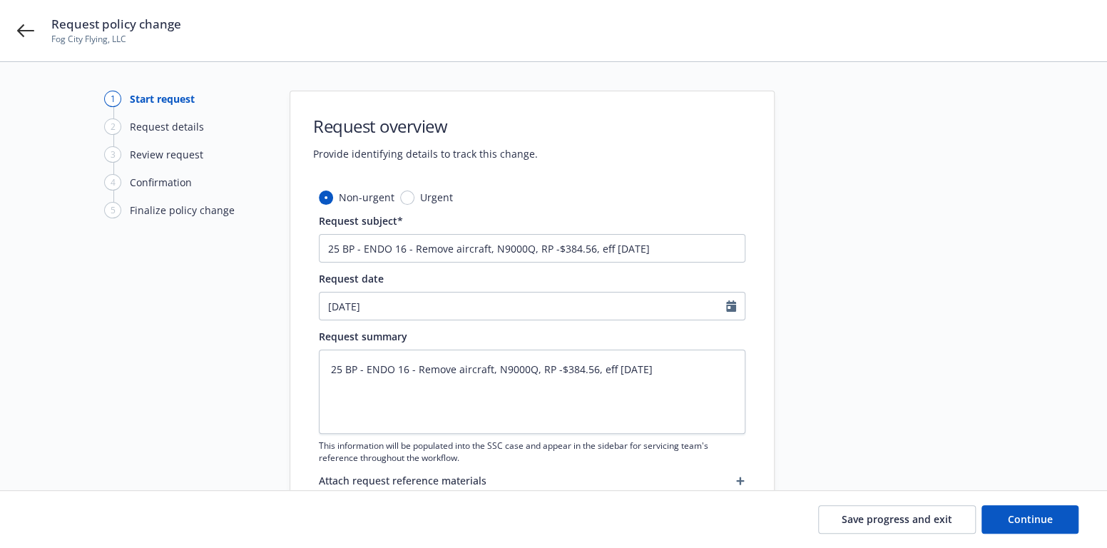
type textarea "x"
type input "[DATE]"
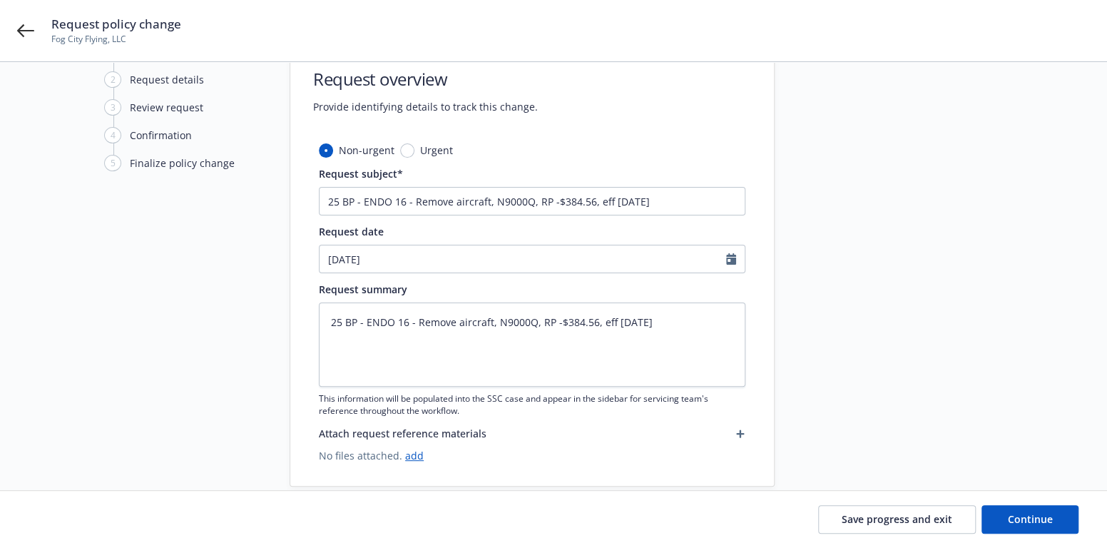
scroll to position [71, 0]
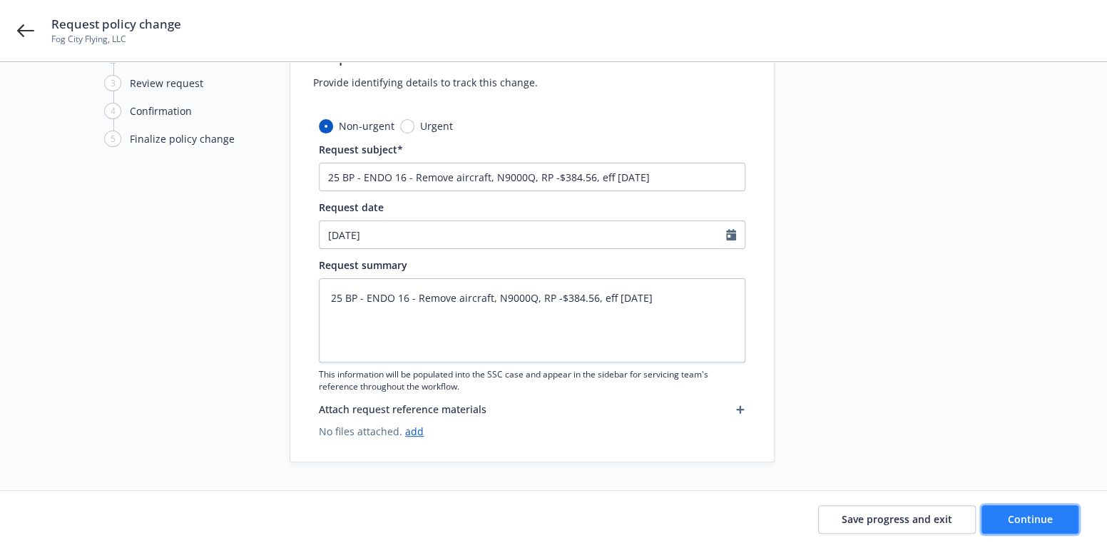
click at [1013, 514] on span "Continue" at bounding box center [1030, 519] width 45 height 14
type textarea "x"
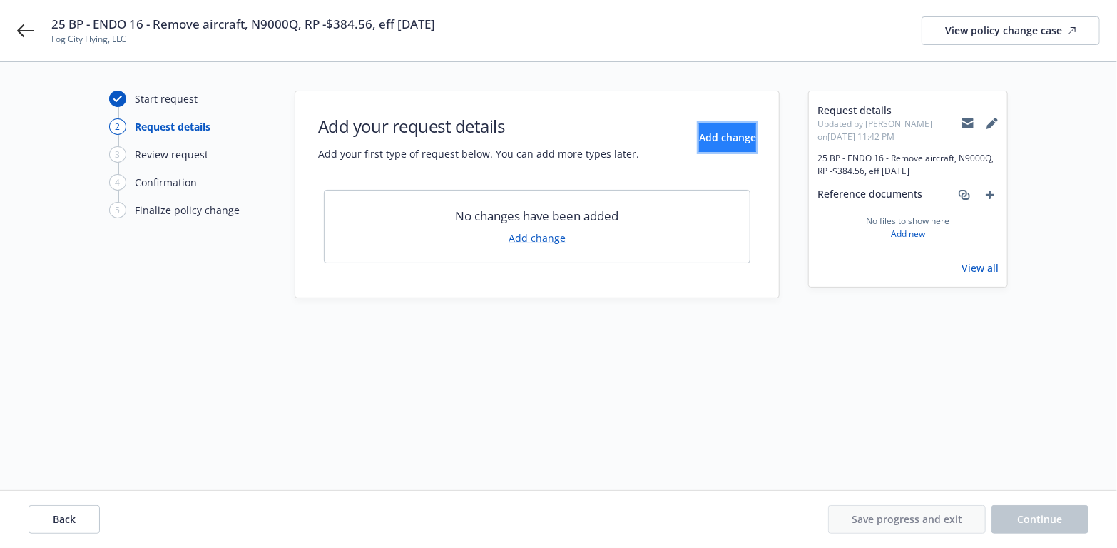
click at [714, 131] on span "Add change" at bounding box center [727, 138] width 57 height 14
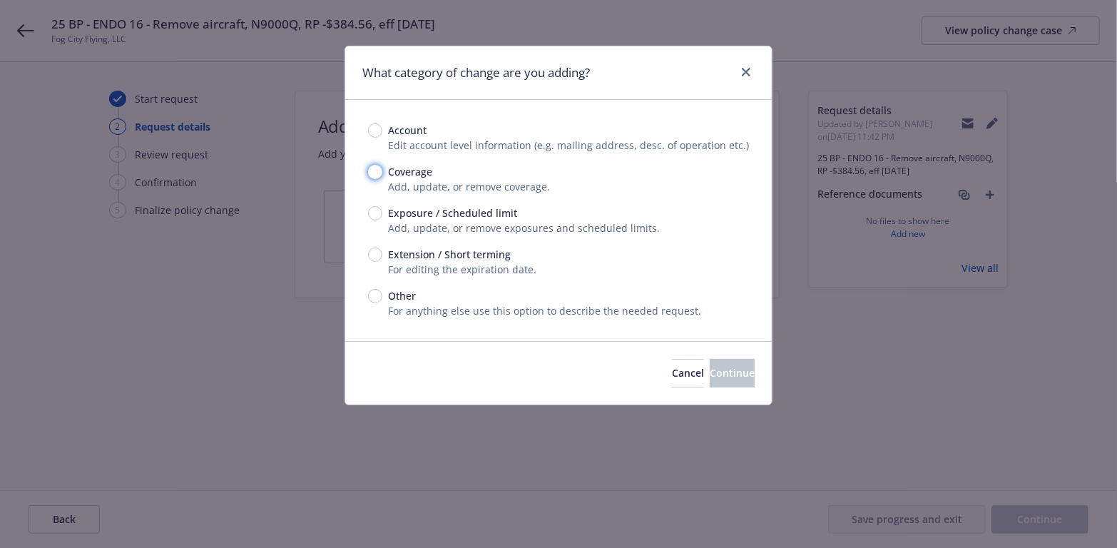
click at [375, 170] on input "Coverage" at bounding box center [375, 172] width 14 height 14
radio input "true"
click at [713, 368] on span "Continue" at bounding box center [732, 373] width 45 height 14
type textarea "x"
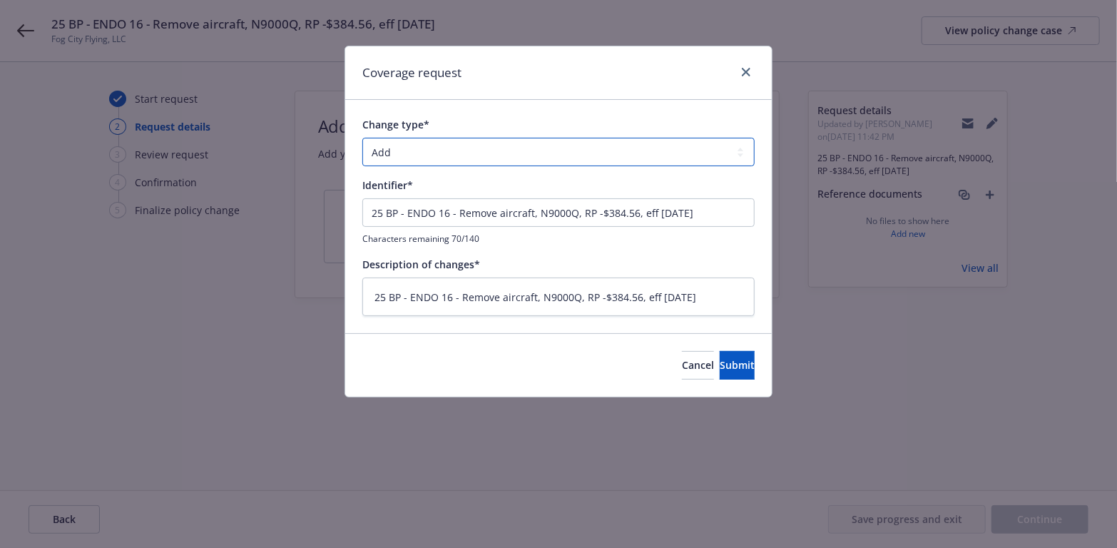
click at [736, 152] on select "Add Audit Change Remove" at bounding box center [558, 152] width 392 height 29
select select "REMOVE"
click at [362, 138] on select "Add Audit Change Remove" at bounding box center [558, 152] width 392 height 29
click at [726, 358] on span "Submit" at bounding box center [737, 365] width 35 height 14
type textarea "x"
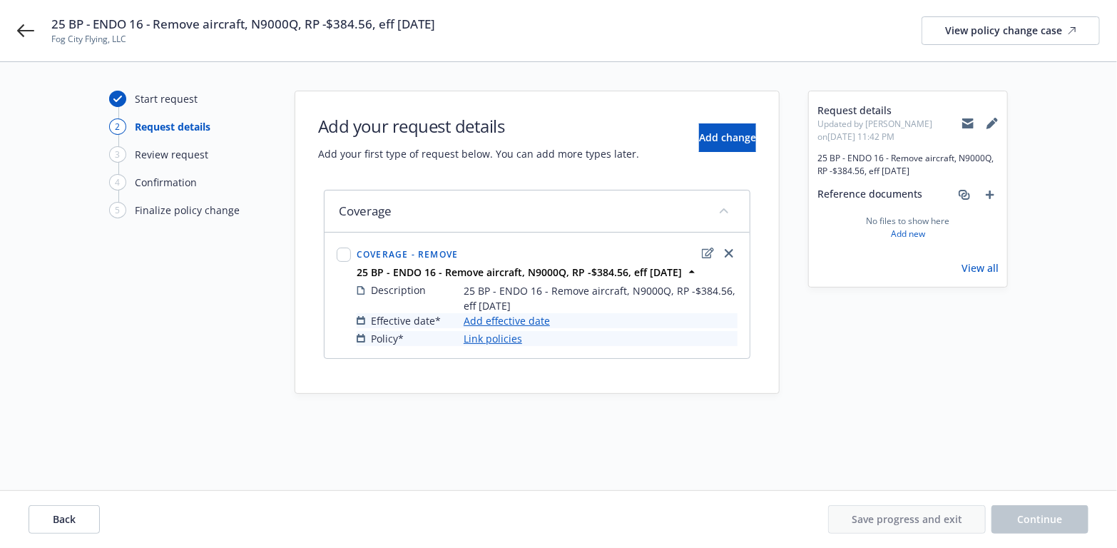
click at [508, 317] on link "Add effective date" at bounding box center [507, 320] width 86 height 15
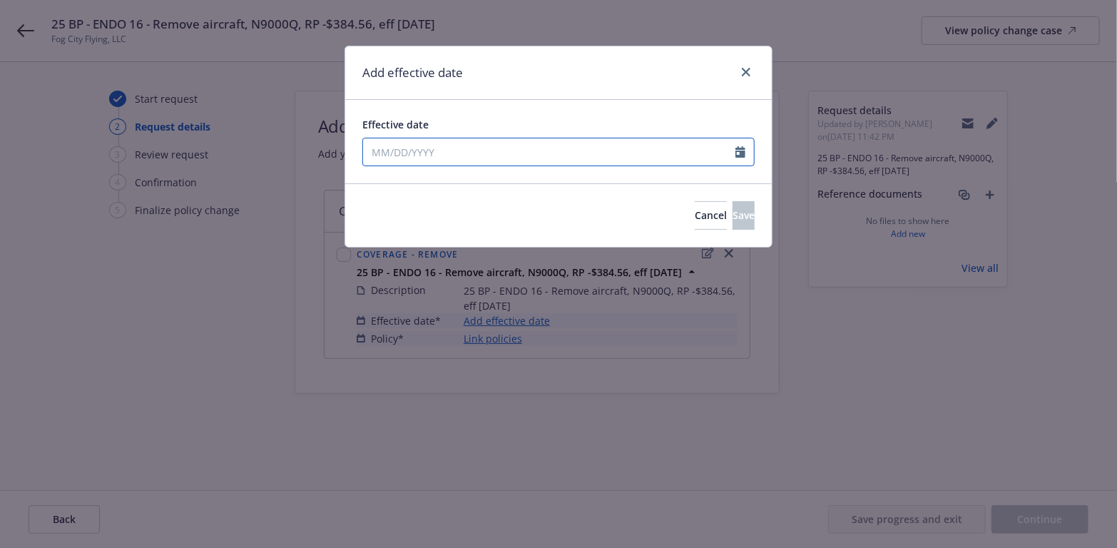
click at [740, 148] on icon "Calendar" at bounding box center [740, 151] width 10 height 11
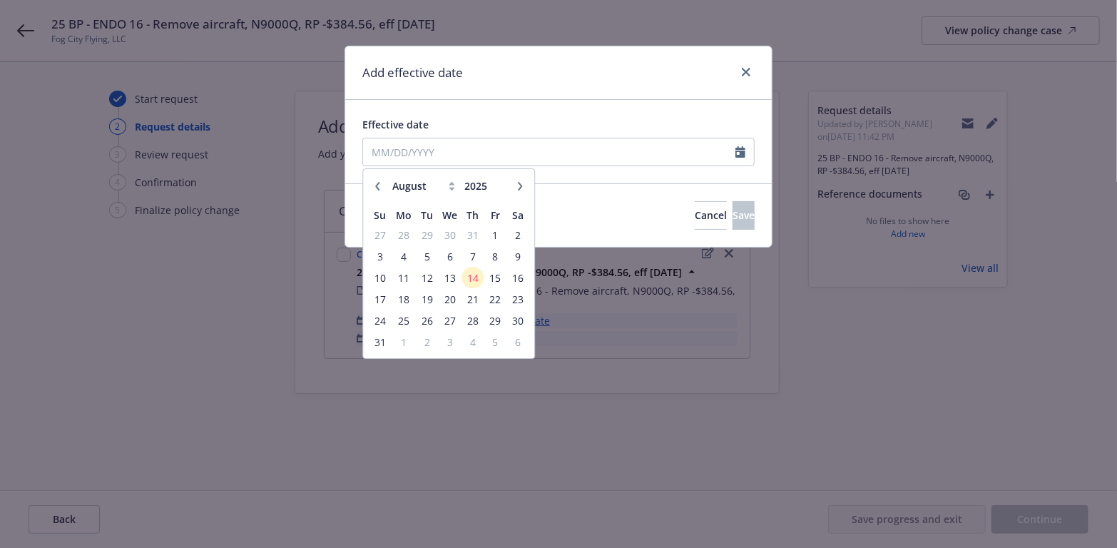
click at [380, 183] on icon "button" at bounding box center [377, 186] width 9 height 9
select select "7"
click at [469, 276] on span "17" at bounding box center [472, 278] width 19 height 18
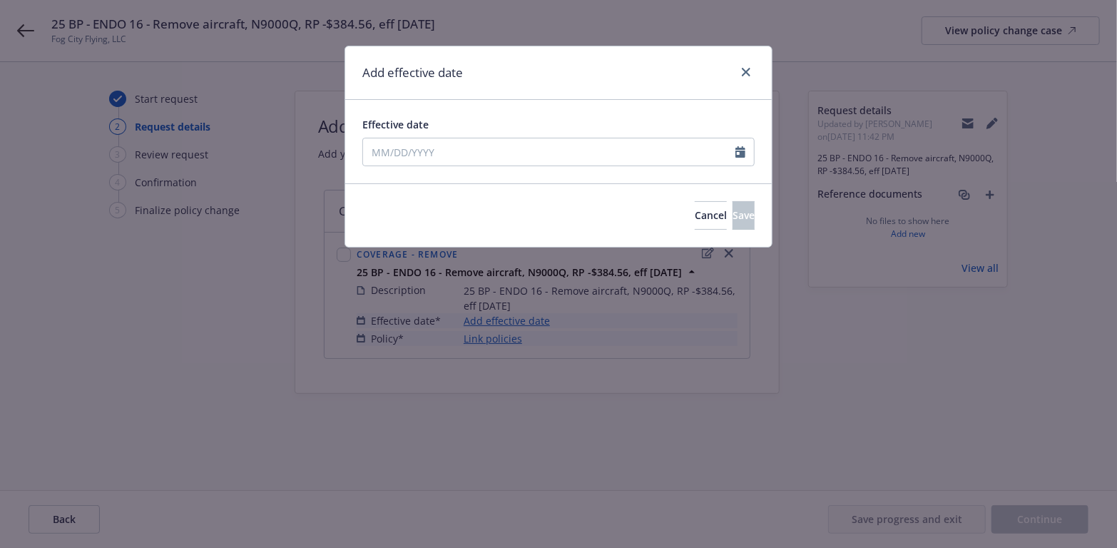
type input "[DATE]"
click at [732, 213] on span "Save" at bounding box center [743, 215] width 22 height 14
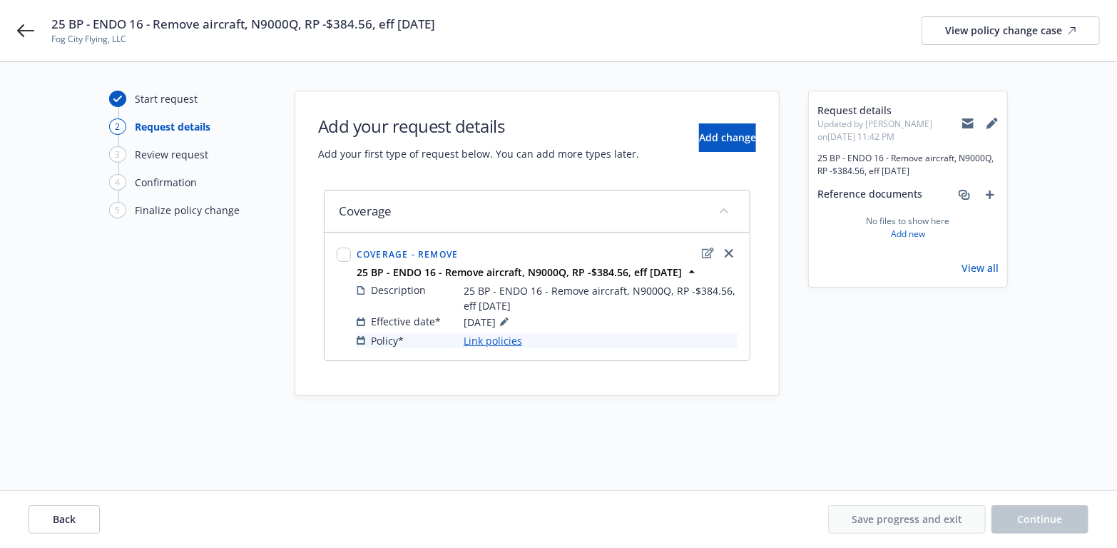
click at [487, 334] on link "Link policies" at bounding box center [493, 340] width 58 height 15
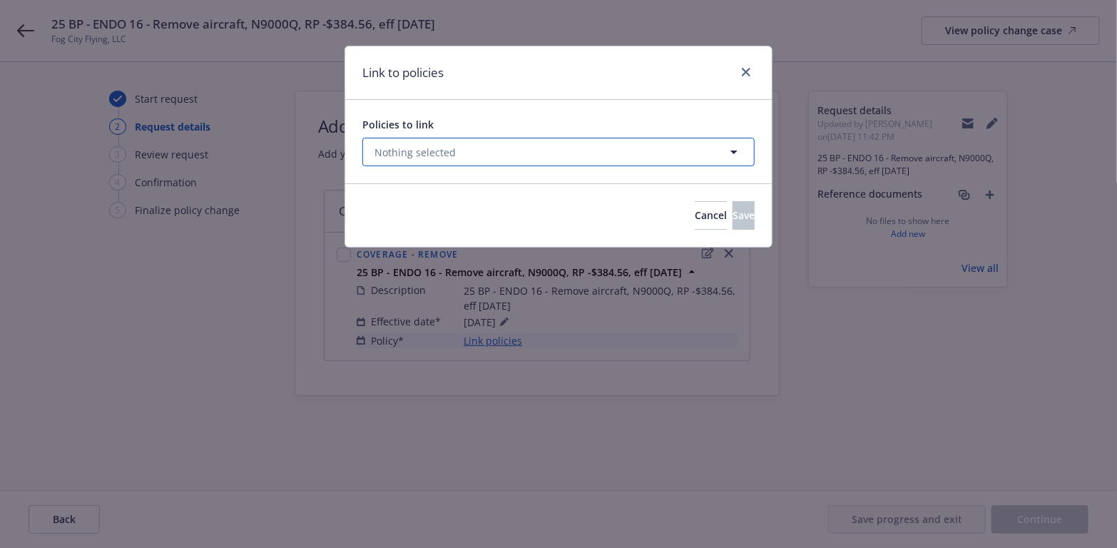
click at [729, 151] on icon "button" at bounding box center [733, 151] width 17 height 17
select select "ACTIVE"
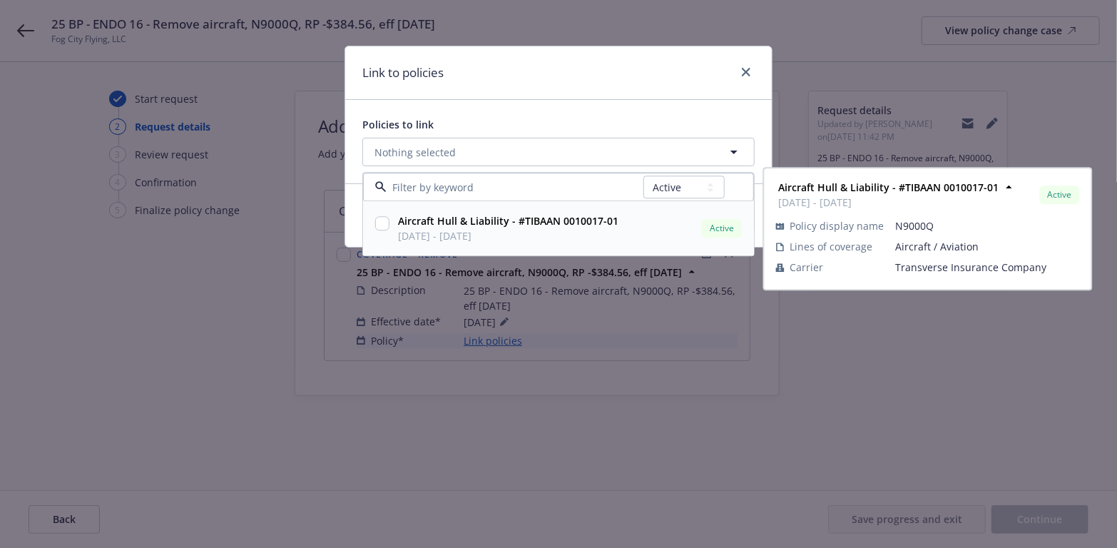
click at [385, 224] on input "checkbox" at bounding box center [382, 224] width 14 height 14
checkbox input "true"
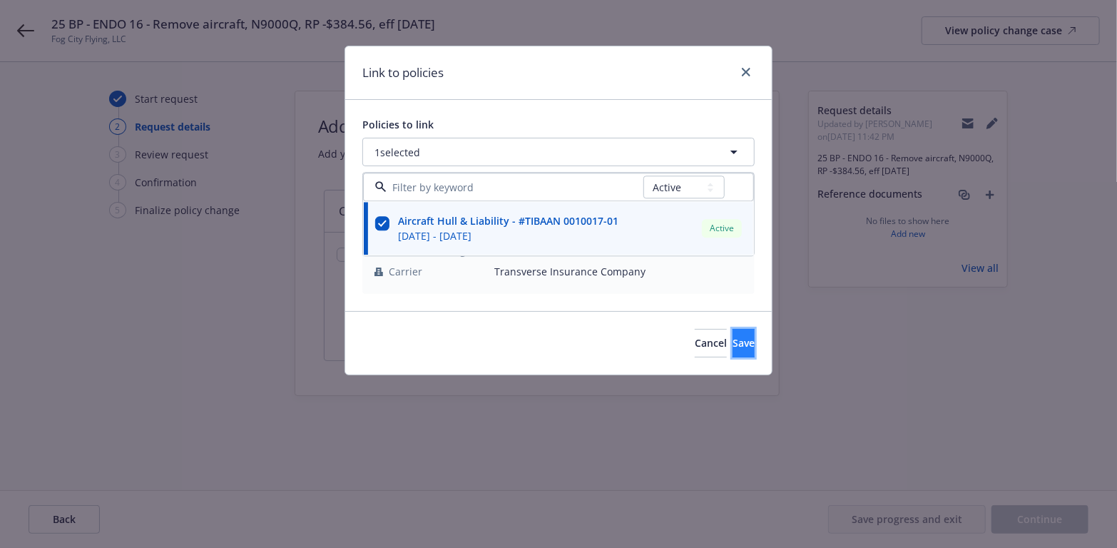
click at [732, 339] on button "Save" at bounding box center [743, 343] width 22 height 29
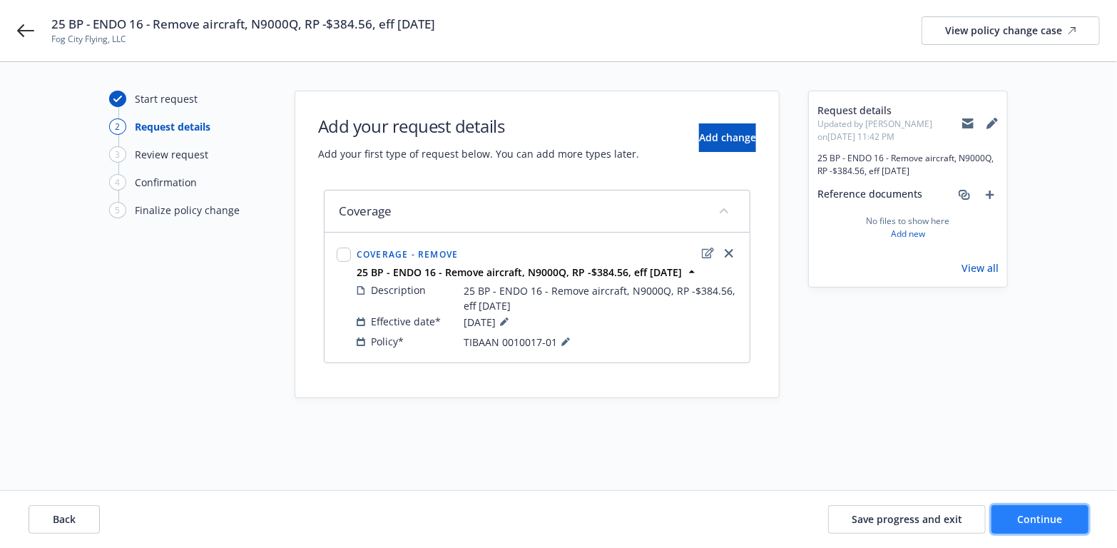
click at [1019, 512] on span "Continue" at bounding box center [1040, 519] width 45 height 14
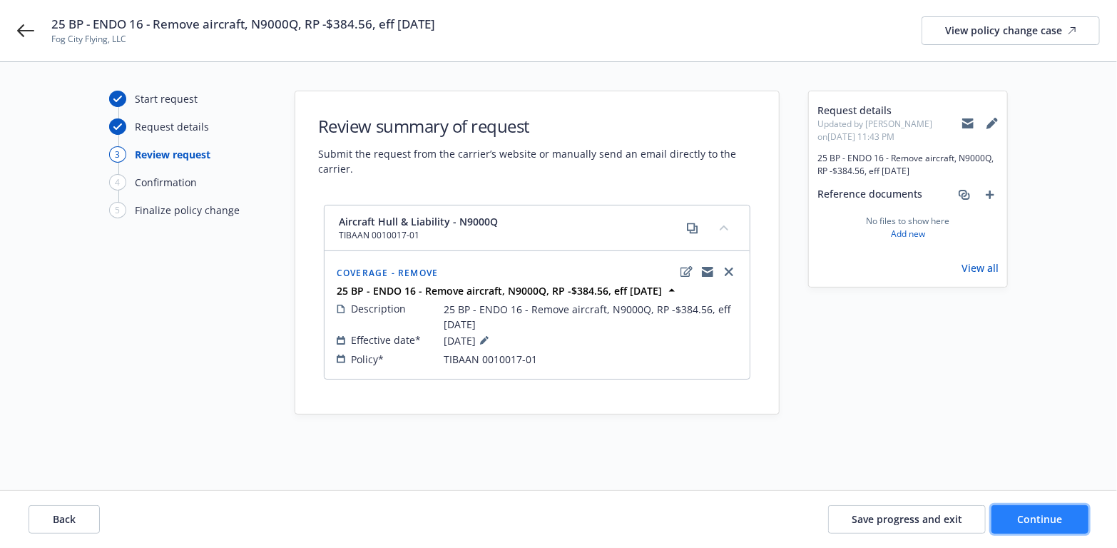
click at [1033, 514] on span "Continue" at bounding box center [1040, 519] width 45 height 14
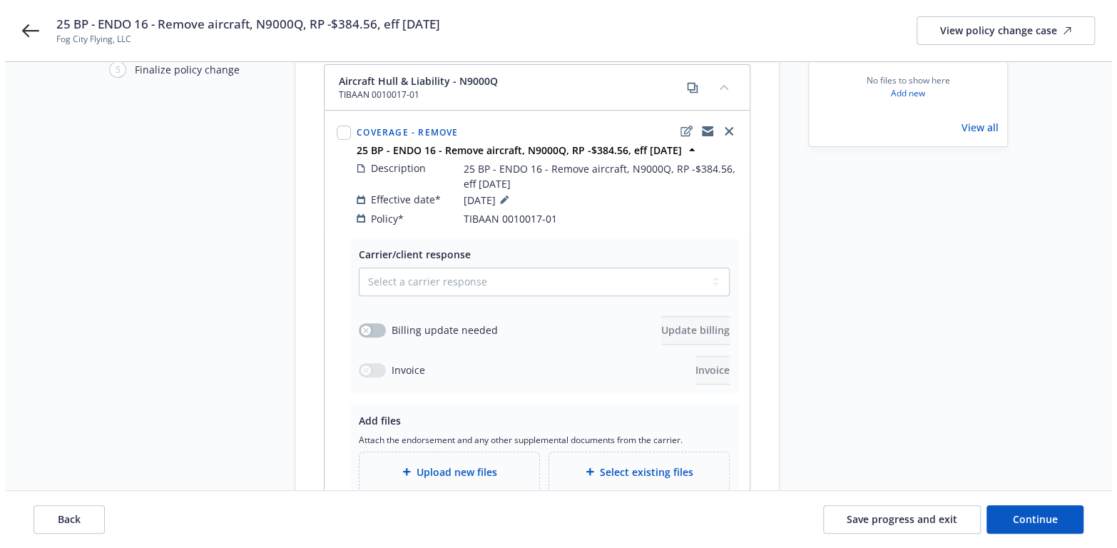
scroll to position [143, 0]
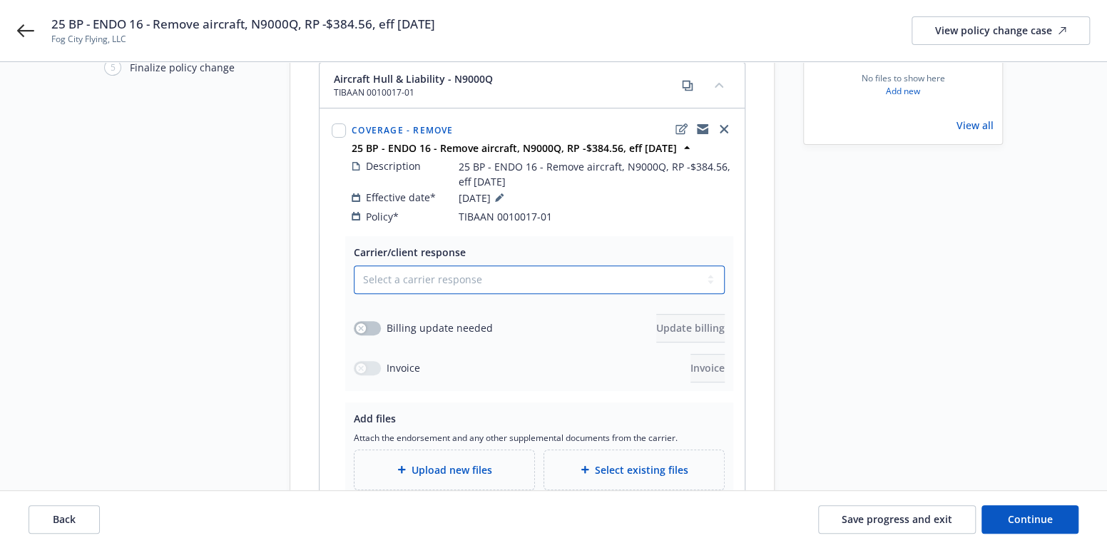
click at [709, 265] on select "Select a carrier response Accepted Accepted with revision No endorsement needed…" at bounding box center [539, 279] width 371 height 29
select select "ACCEPTED"
click at [354, 265] on select "Select a carrier response Accepted Accepted with revision No endorsement needed…" at bounding box center [539, 279] width 371 height 29
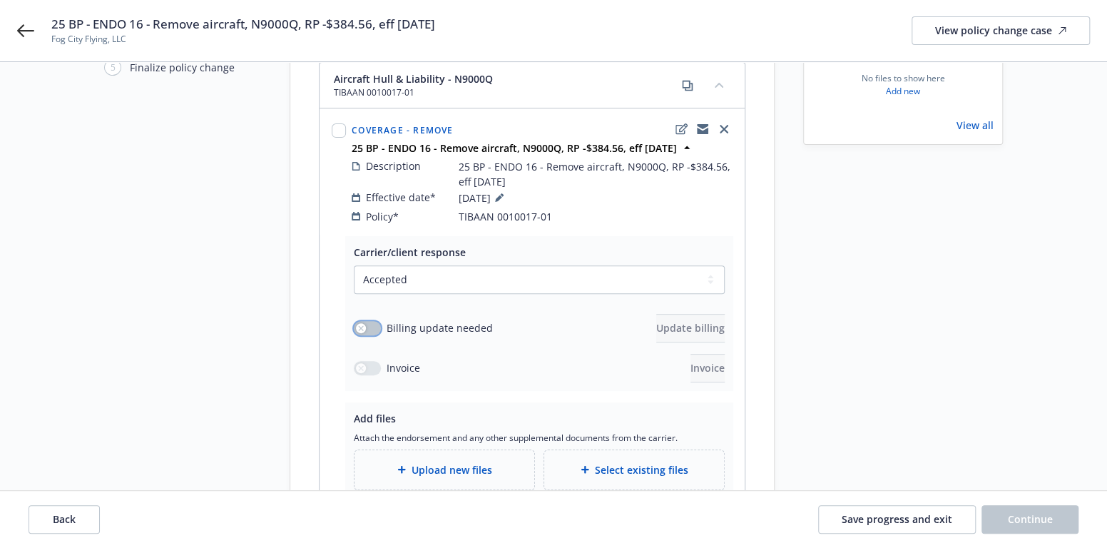
click at [364, 323] on div "button" at bounding box center [361, 328] width 10 height 10
click at [656, 321] on span "Update billing" at bounding box center [690, 328] width 68 height 14
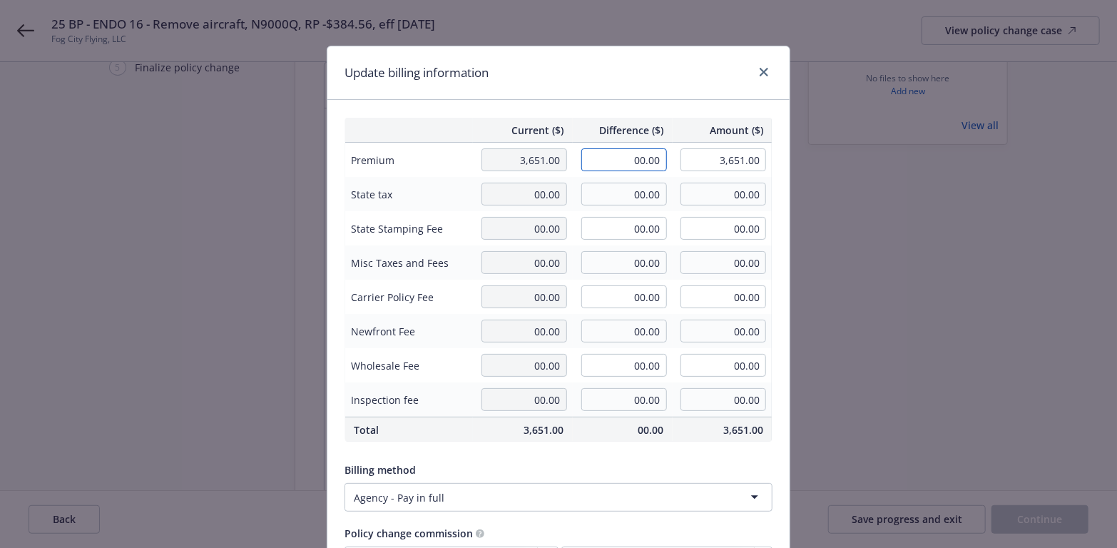
click at [635, 159] on input "00.00" at bounding box center [624, 159] width 86 height 23
type input "-384.56"
type input "3,266.44"
type input "-57.68"
click at [630, 217] on input "00.00" at bounding box center [624, 228] width 86 height 23
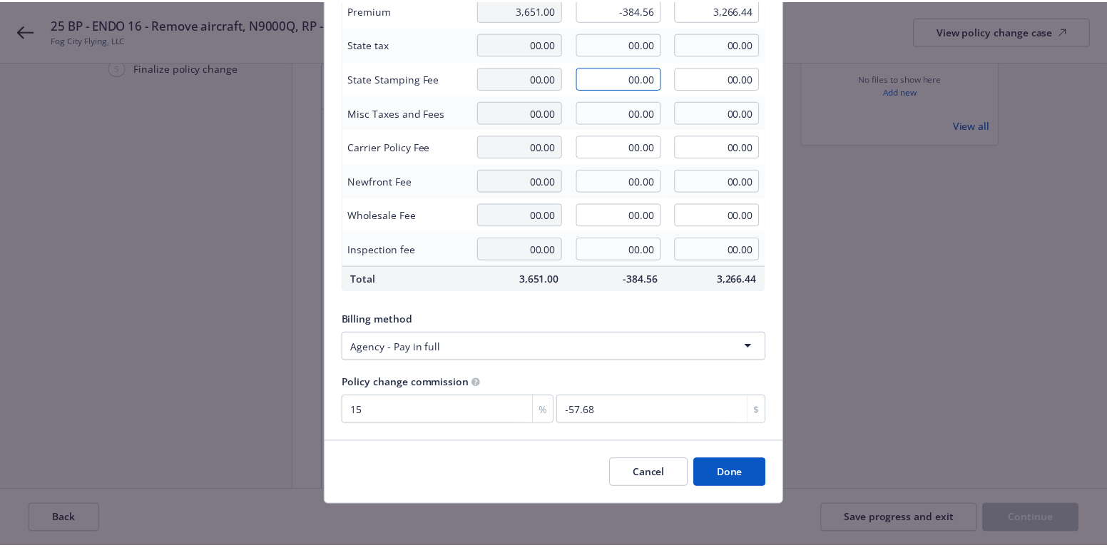
scroll to position [153, 0]
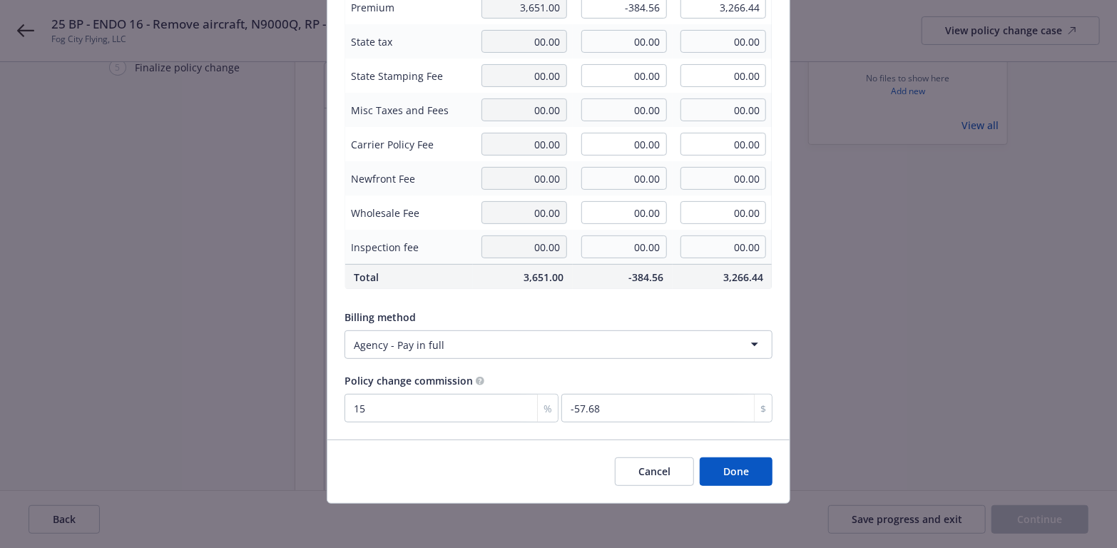
click at [732, 475] on button "Done" at bounding box center [736, 471] width 73 height 29
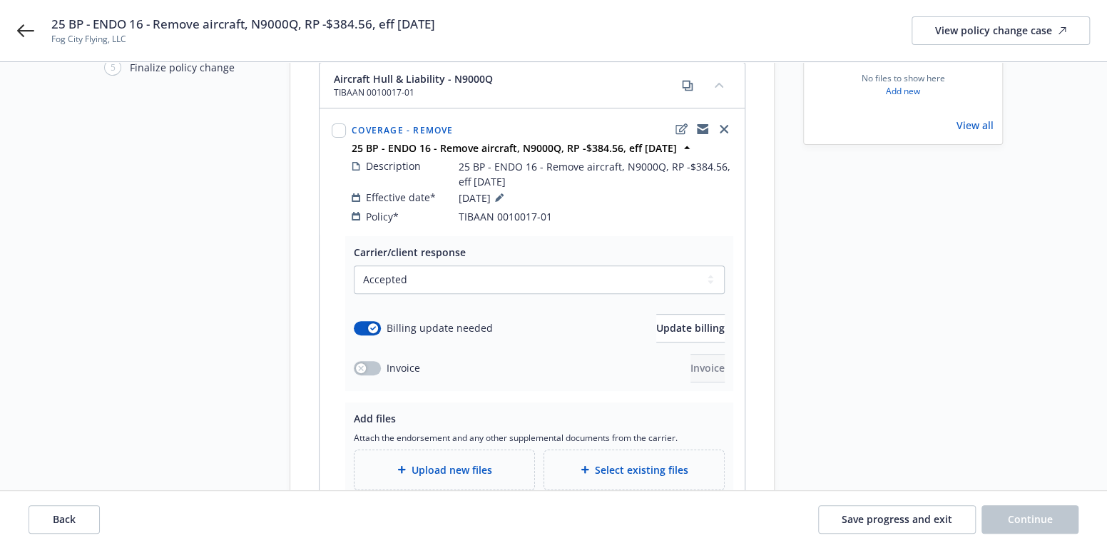
click at [478, 462] on span "Upload new files" at bounding box center [451, 469] width 81 height 15
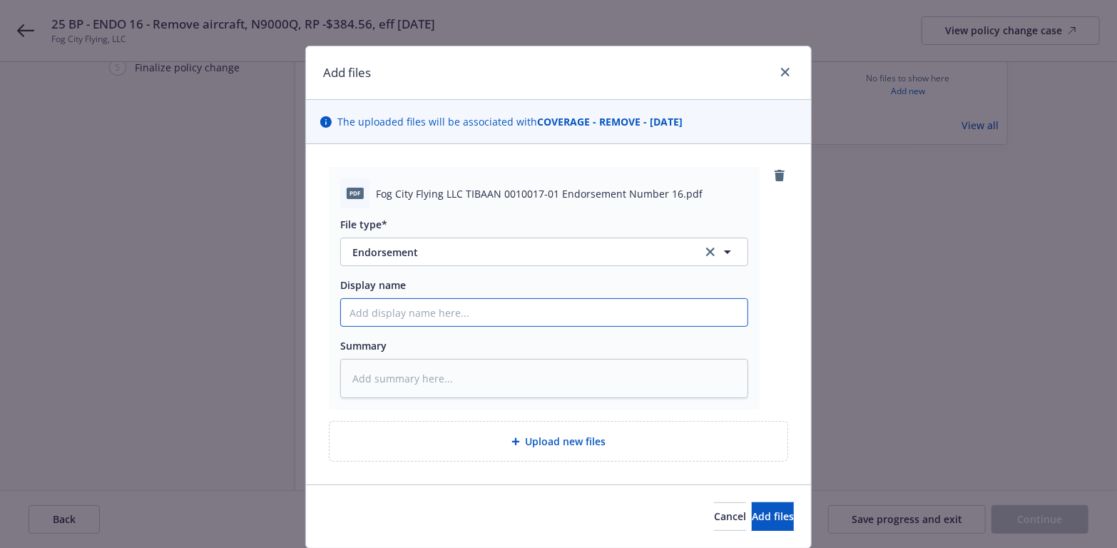
click at [394, 313] on input "Display name" at bounding box center [544, 312] width 406 height 27
paste input "25 BP - ENDO 16 - Remove aircraft, N9000Q, RP -$384.56, eff [DATE]"
type textarea "x"
type input "25 BP - ENDO 16 - Remove aircraft, N9000Q, RP -$384.56, eff [DATE]"
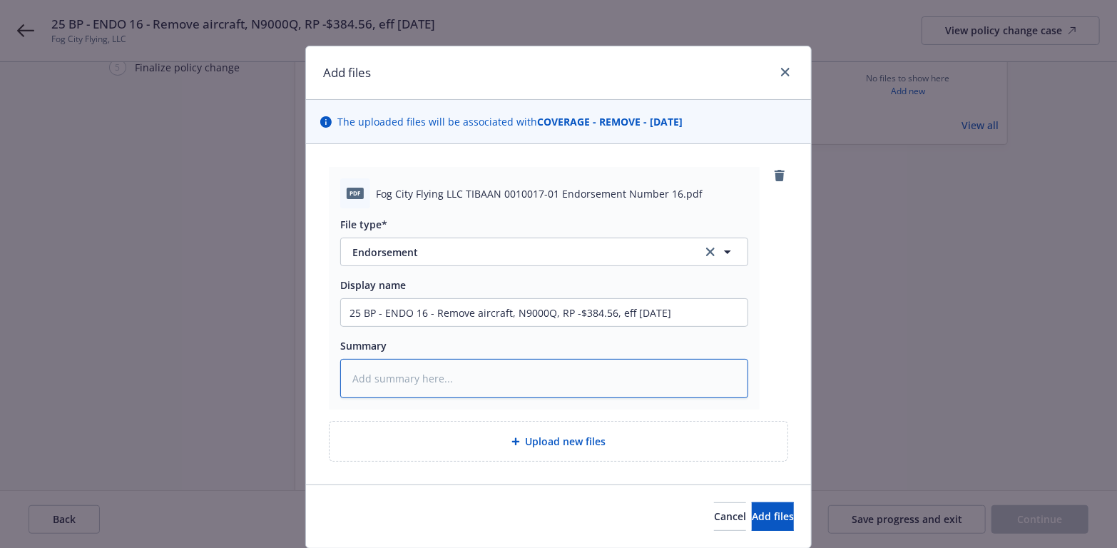
click at [369, 382] on textarea at bounding box center [544, 378] width 408 height 39
paste textarea "25 BP - ENDO 16 - Remove aircraft, N9000Q, RP -$384.56, eff [DATE]"
type textarea "x"
type textarea "25 BP - ENDO 16 - Remove aircraft, N9000Q, RP -$384.56, eff [DATE]"
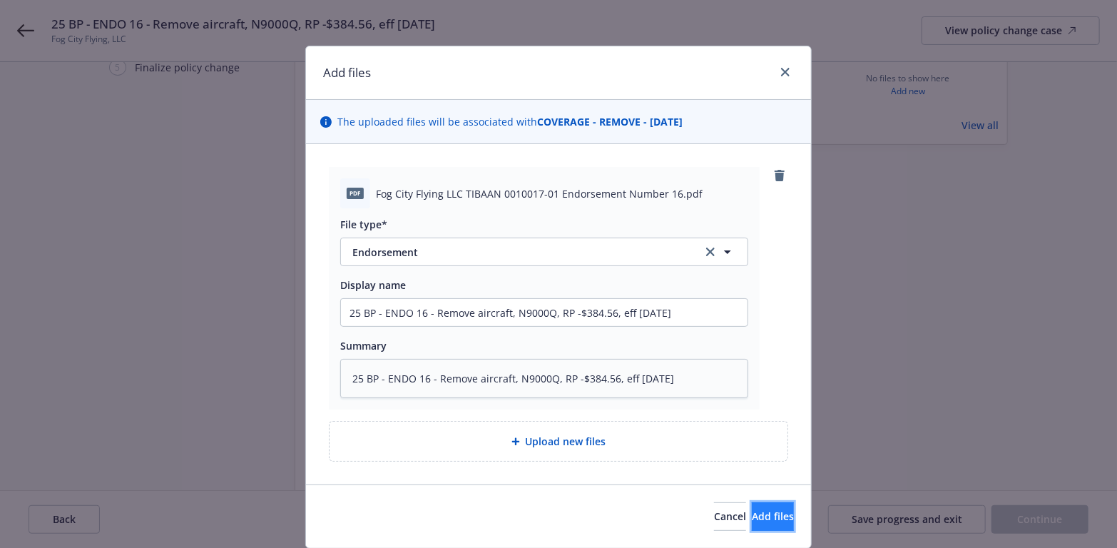
click at [752, 514] on span "Add files" at bounding box center [773, 516] width 42 height 14
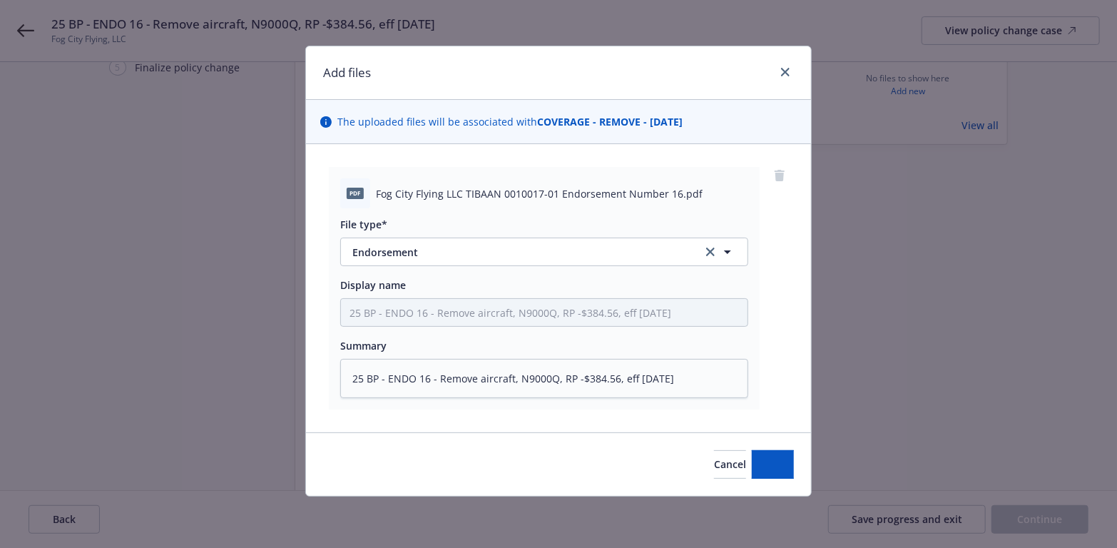
type textarea "x"
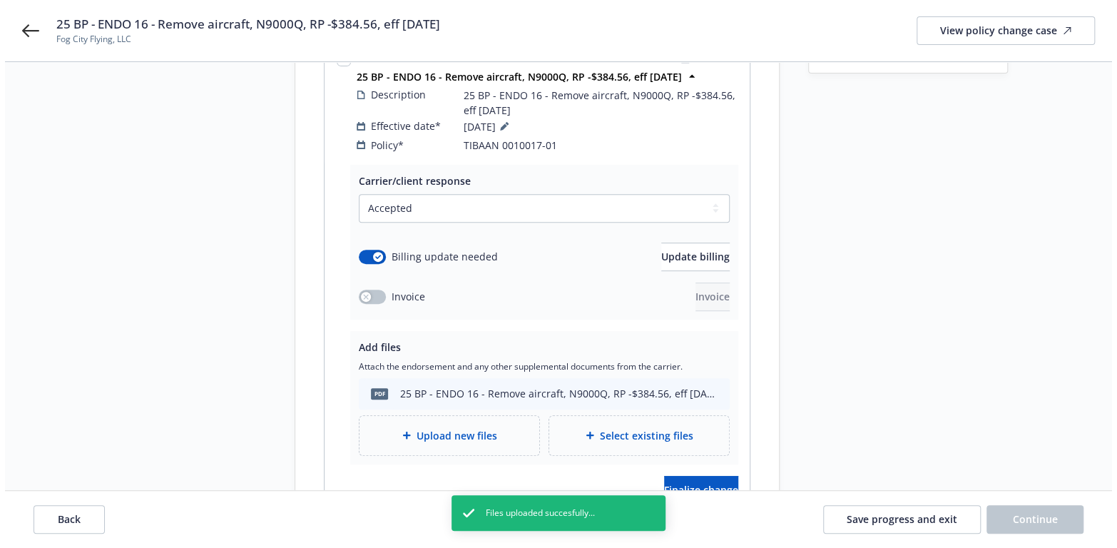
scroll to position [285, 0]
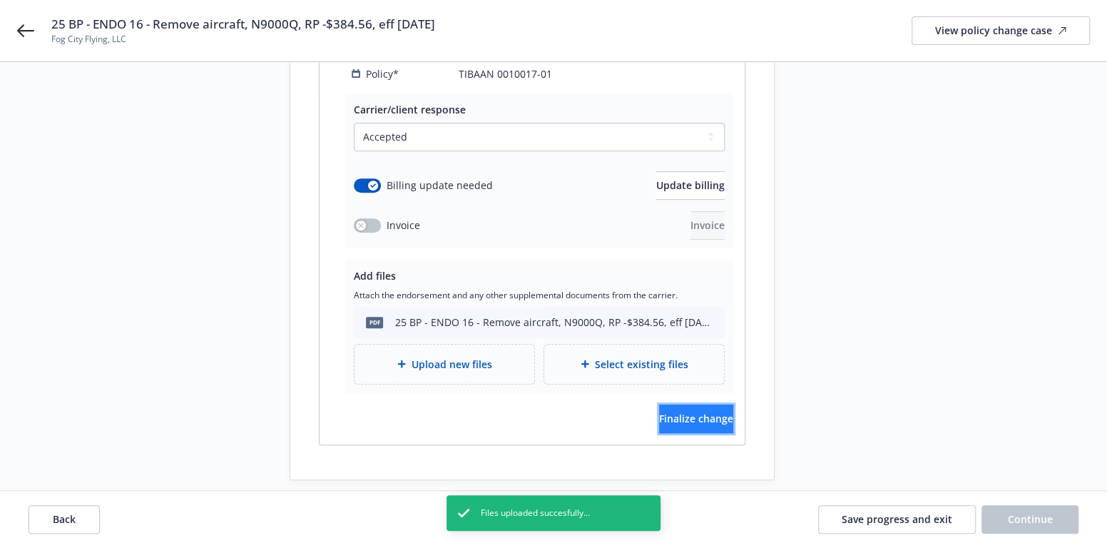
click at [710, 404] on button "Finalize change" at bounding box center [696, 418] width 74 height 29
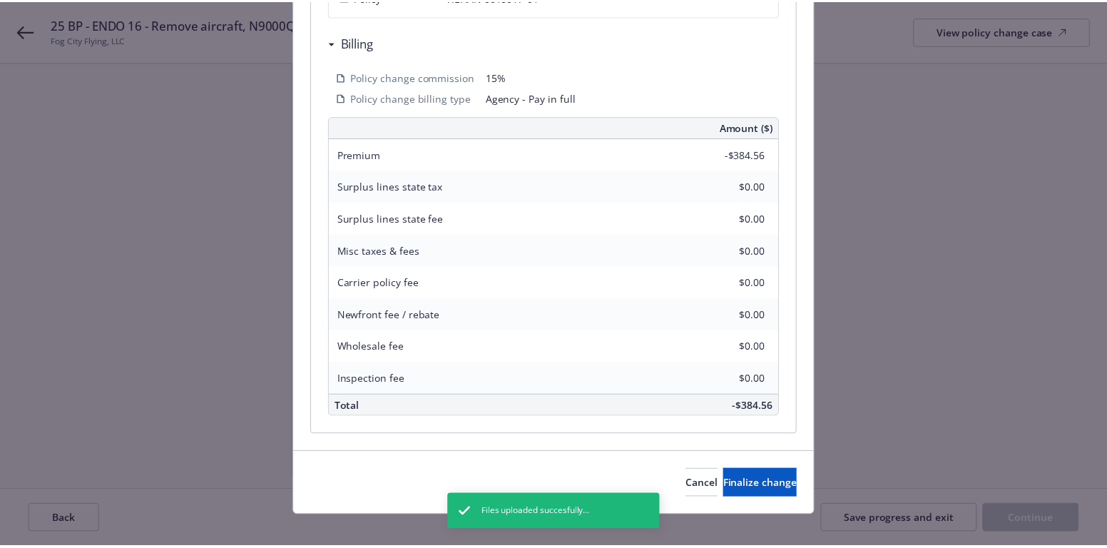
scroll to position [428, 0]
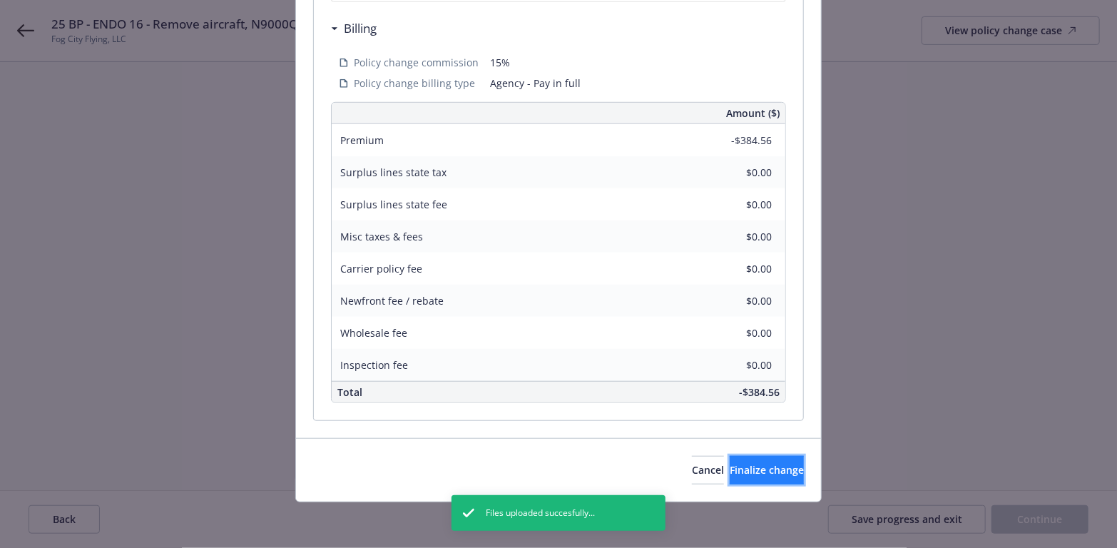
click at [764, 469] on span "Finalize change" at bounding box center [767, 470] width 74 height 14
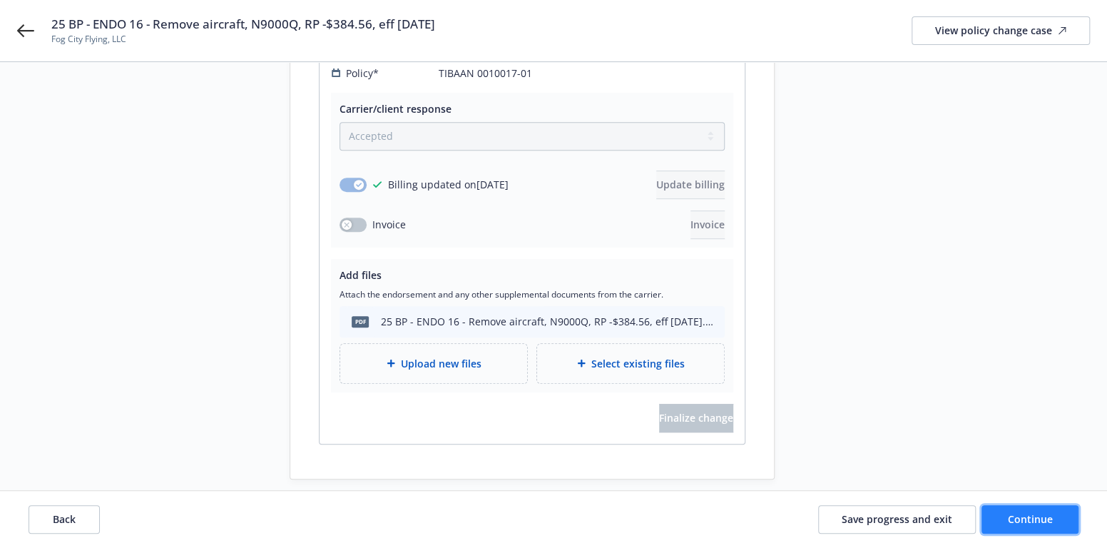
click at [1024, 515] on span "Continue" at bounding box center [1030, 519] width 45 height 14
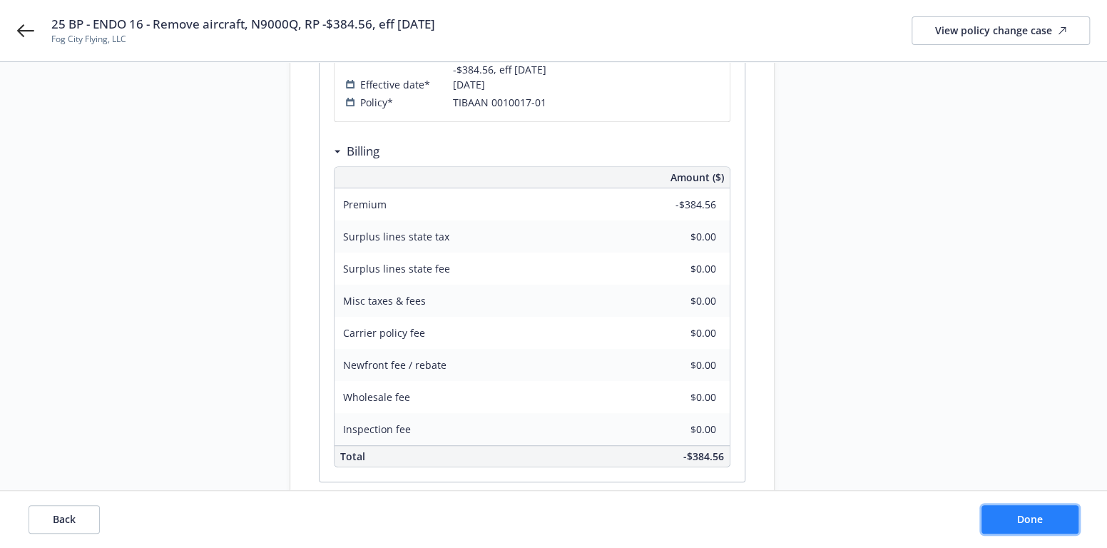
click at [1005, 518] on button "Done" at bounding box center [1029, 519] width 97 height 29
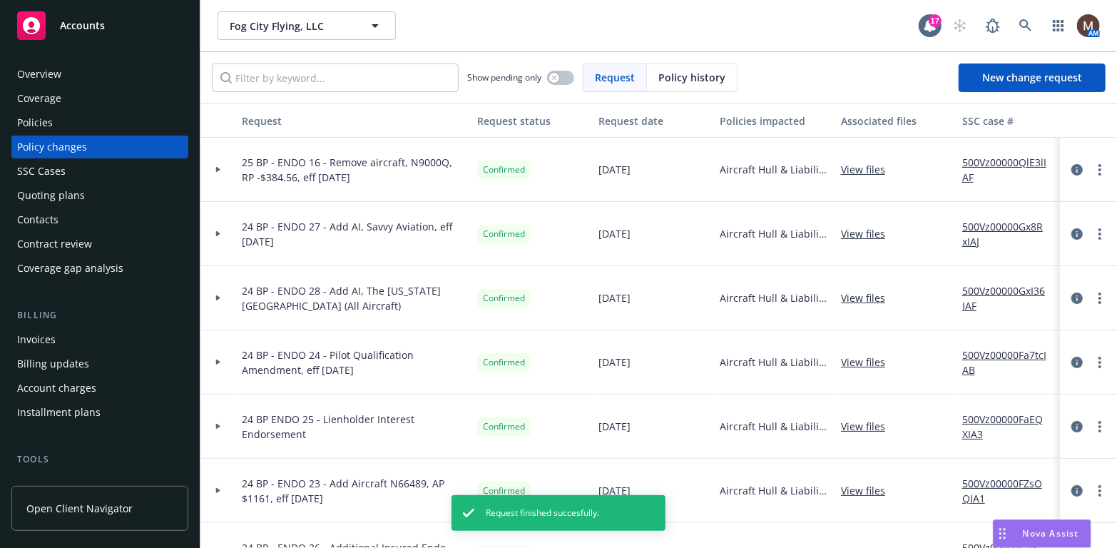
click at [34, 120] on div "Policies" at bounding box center [35, 122] width 36 height 23
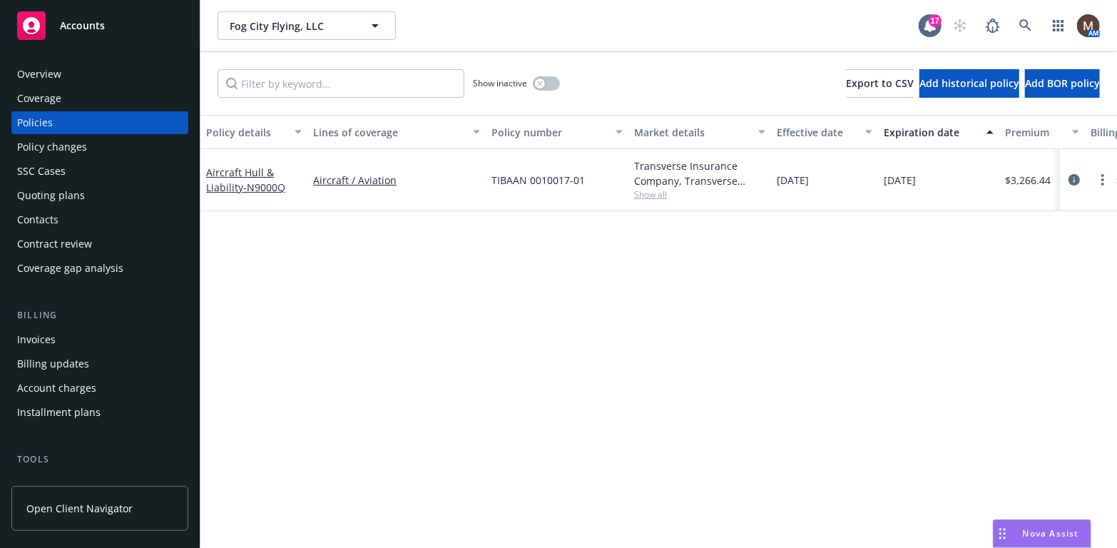
click at [64, 336] on div "Invoices" at bounding box center [99, 339] width 165 height 23
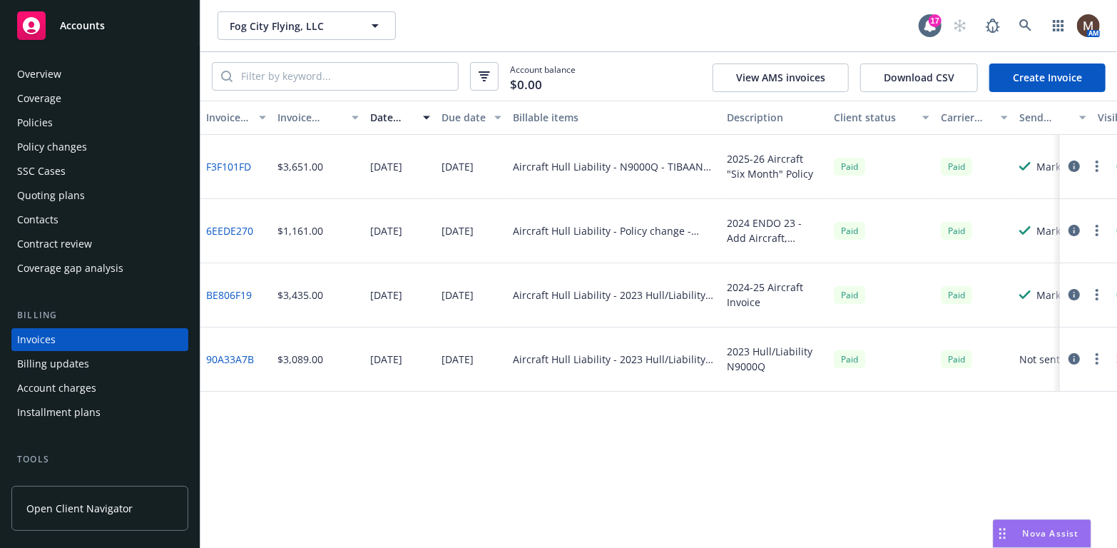
scroll to position [42, 0]
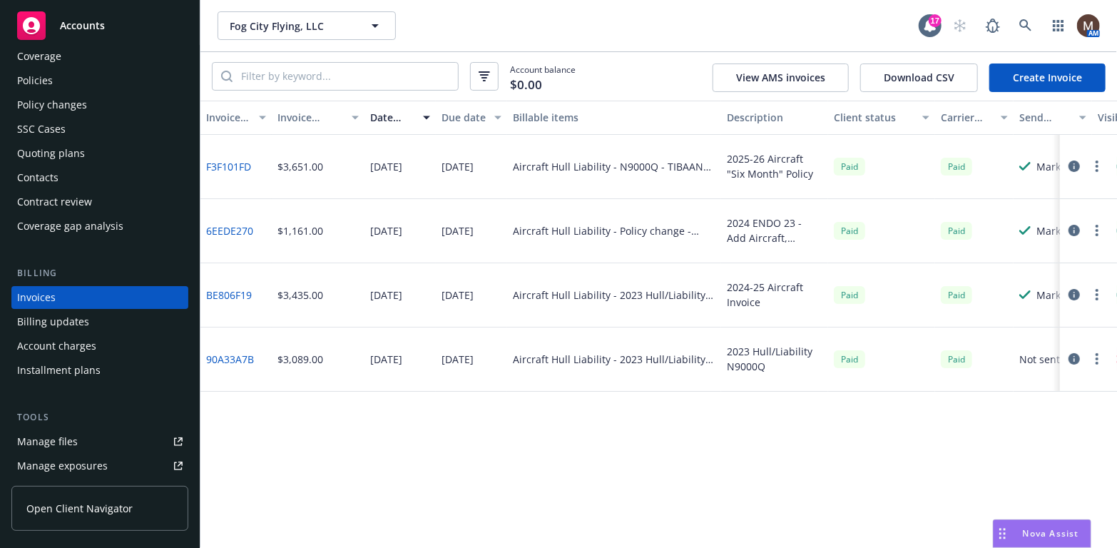
click at [1024, 76] on link "Create Invoice" at bounding box center [1047, 77] width 116 height 29
